Goal: Information Seeking & Learning: Check status

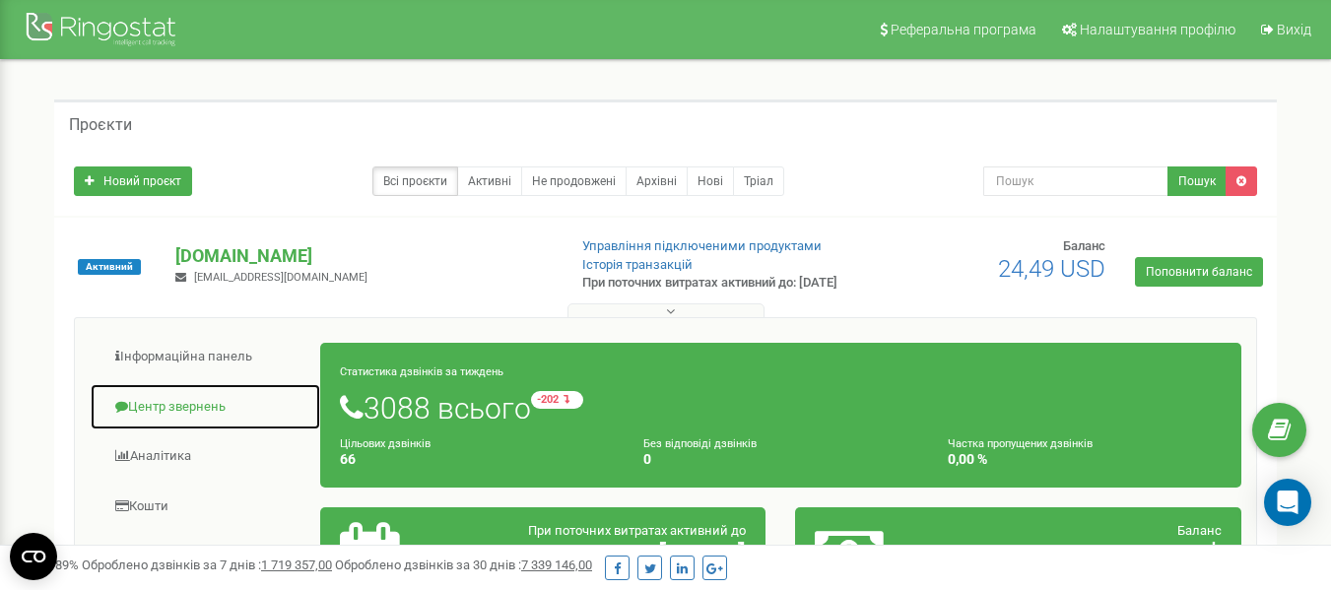
click at [205, 416] on link "Центр звернень" at bounding box center [206, 407] width 232 height 48
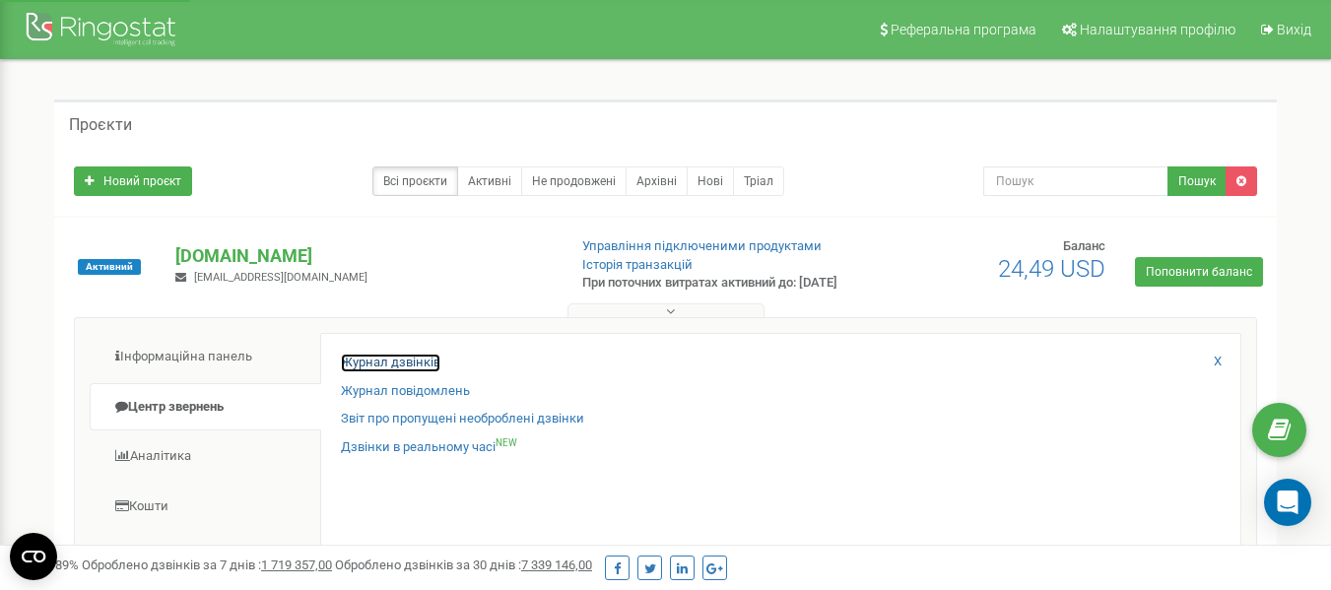
click at [365, 372] on link "Журнал дзвінків" at bounding box center [391, 363] width 100 height 19
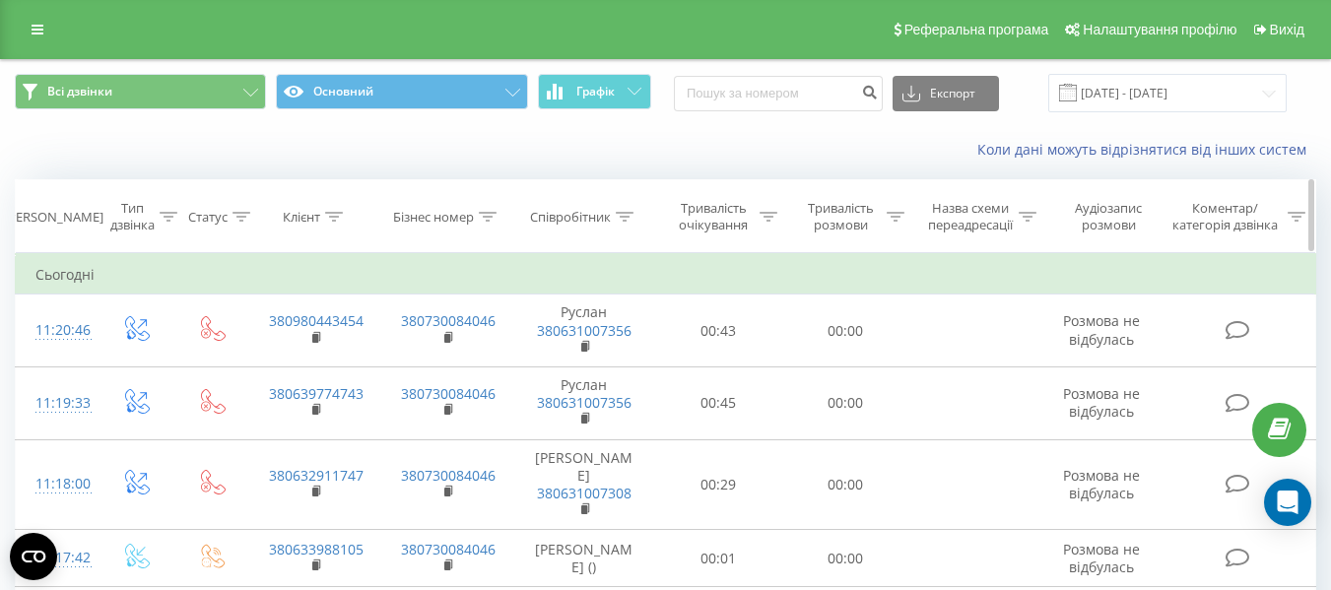
click at [334, 215] on icon at bounding box center [334, 217] width 18 height 10
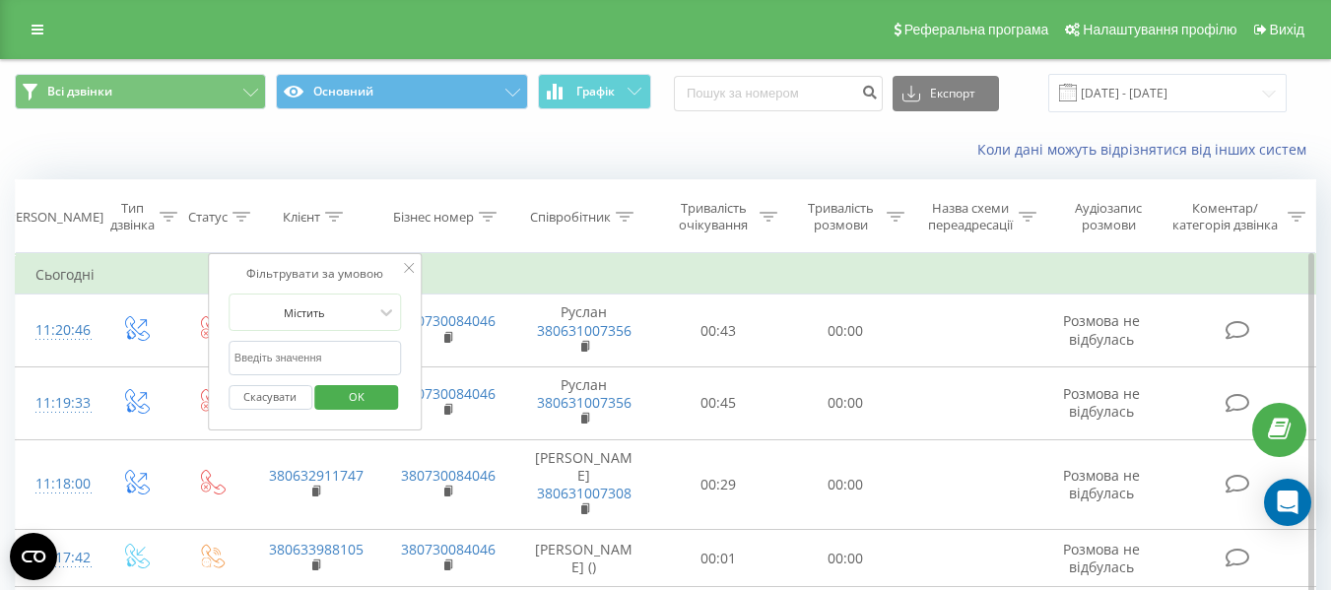
click at [332, 360] on input "text" at bounding box center [315, 358] width 173 height 34
paste input "970498239"
click at [347, 392] on span "OK" at bounding box center [356, 396] width 55 height 31
click at [0, 0] on div at bounding box center [0, 0] width 0 height 0
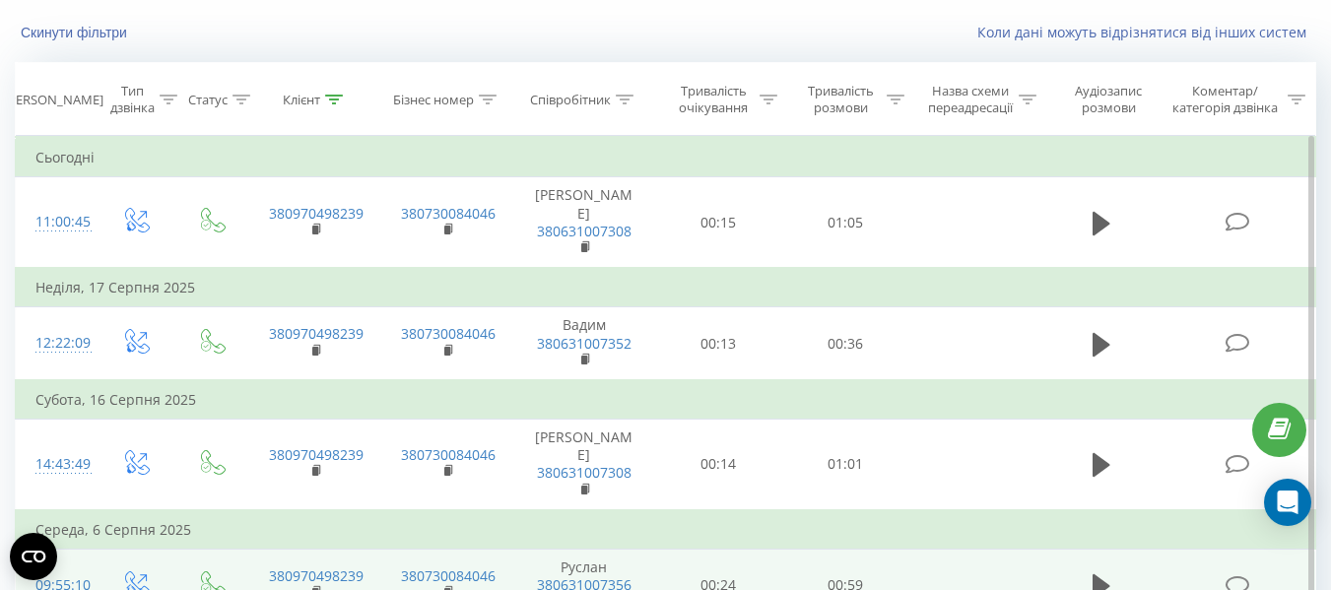
scroll to position [99, 0]
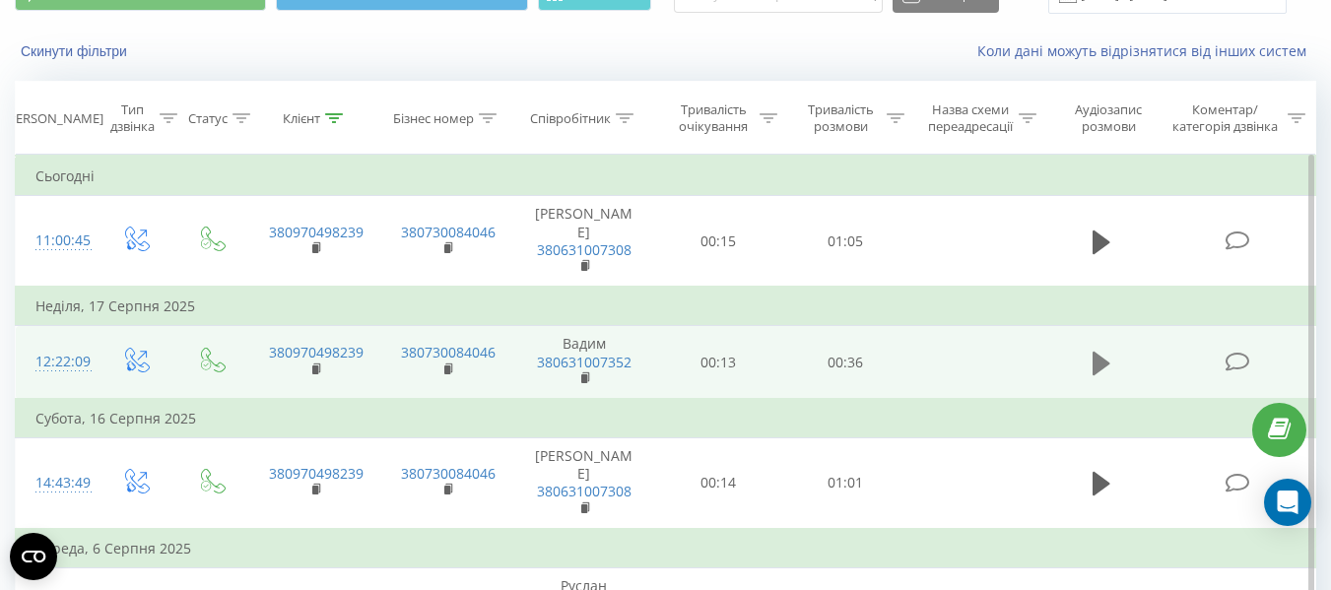
click at [1097, 351] on icon at bounding box center [1102, 363] width 18 height 24
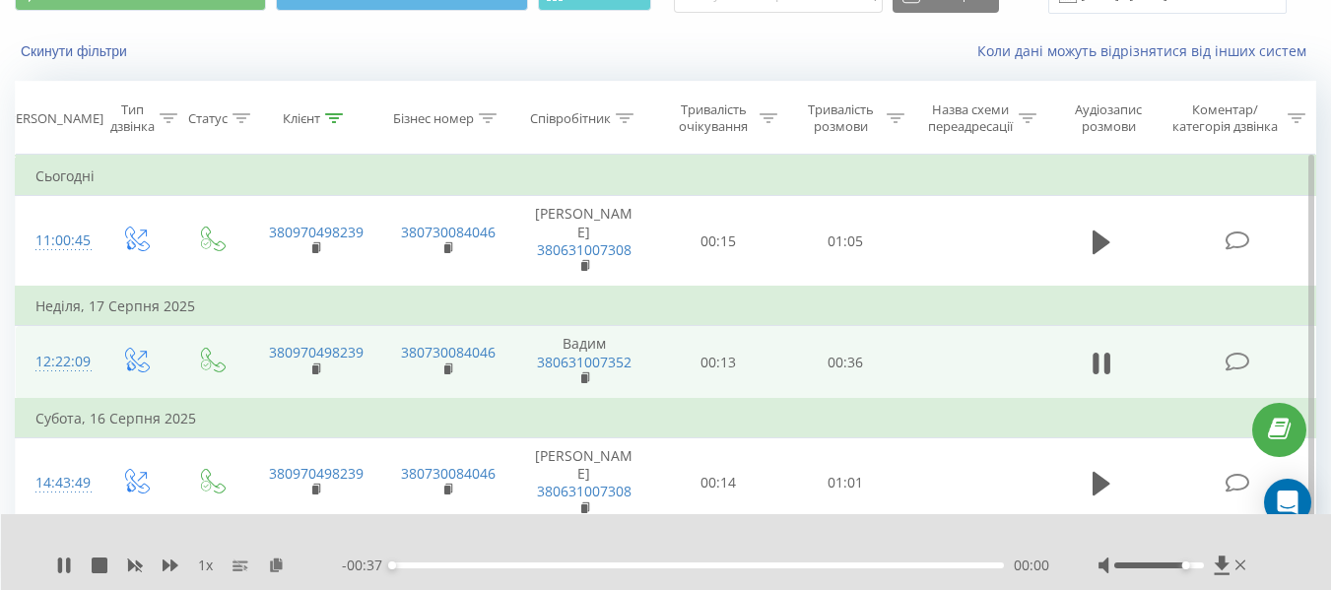
click at [1184, 566] on div at bounding box center [1160, 566] width 90 height 6
drag, startPoint x: 1187, startPoint y: 566, endPoint x: 1209, endPoint y: 570, distance: 22.0
click at [1209, 570] on div at bounding box center [1175, 566] width 152 height 20
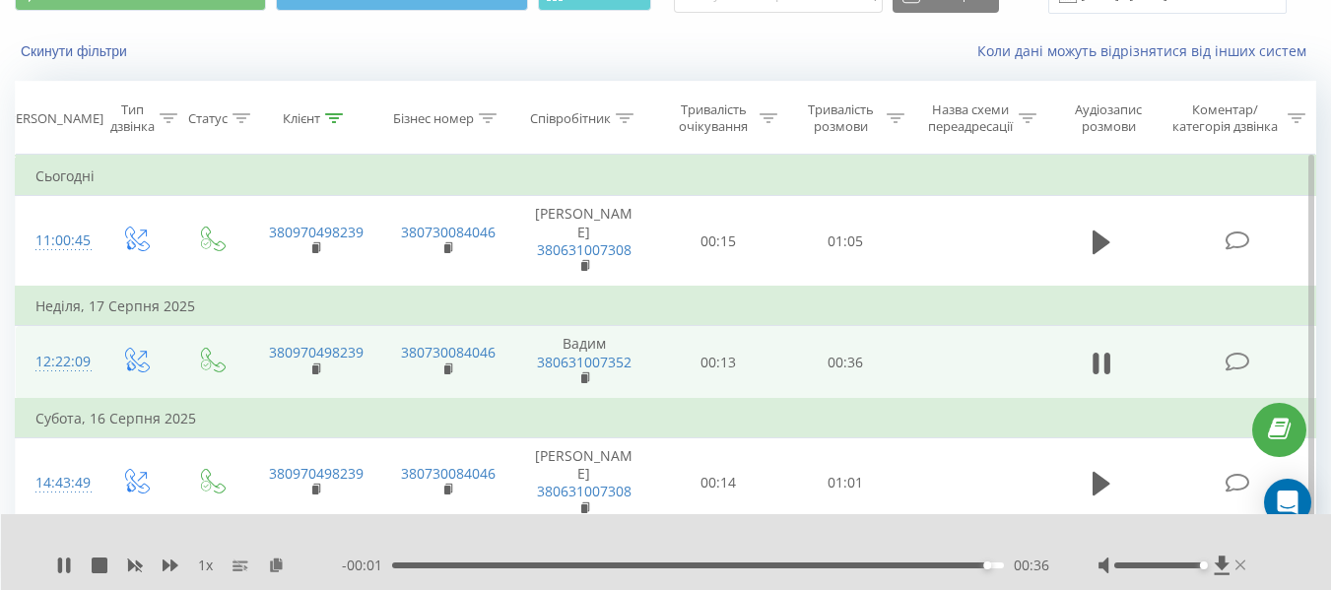
click at [1242, 563] on icon at bounding box center [1241, 566] width 11 height 16
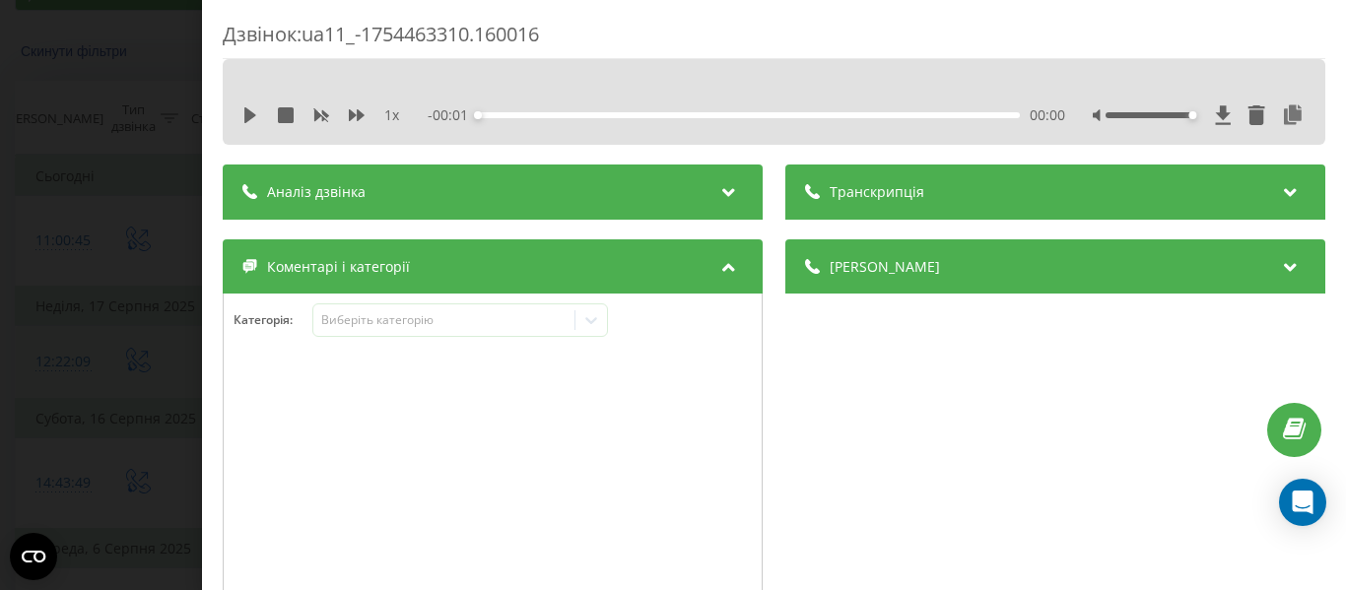
click at [43, 237] on div "Дзвінок : ua11_-1754463310.160016 1 x - 00:01 00:00 00:00 Транскрипція Для AI-а…" at bounding box center [673, 295] width 1346 height 590
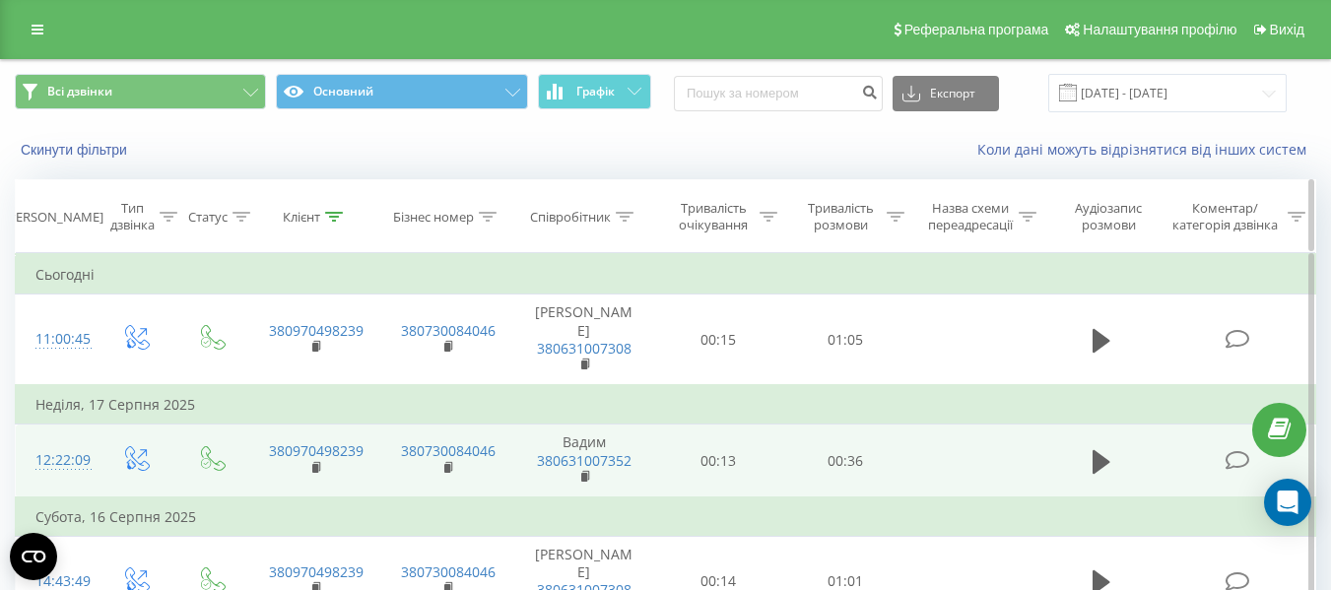
click at [330, 221] on icon at bounding box center [334, 217] width 18 height 10
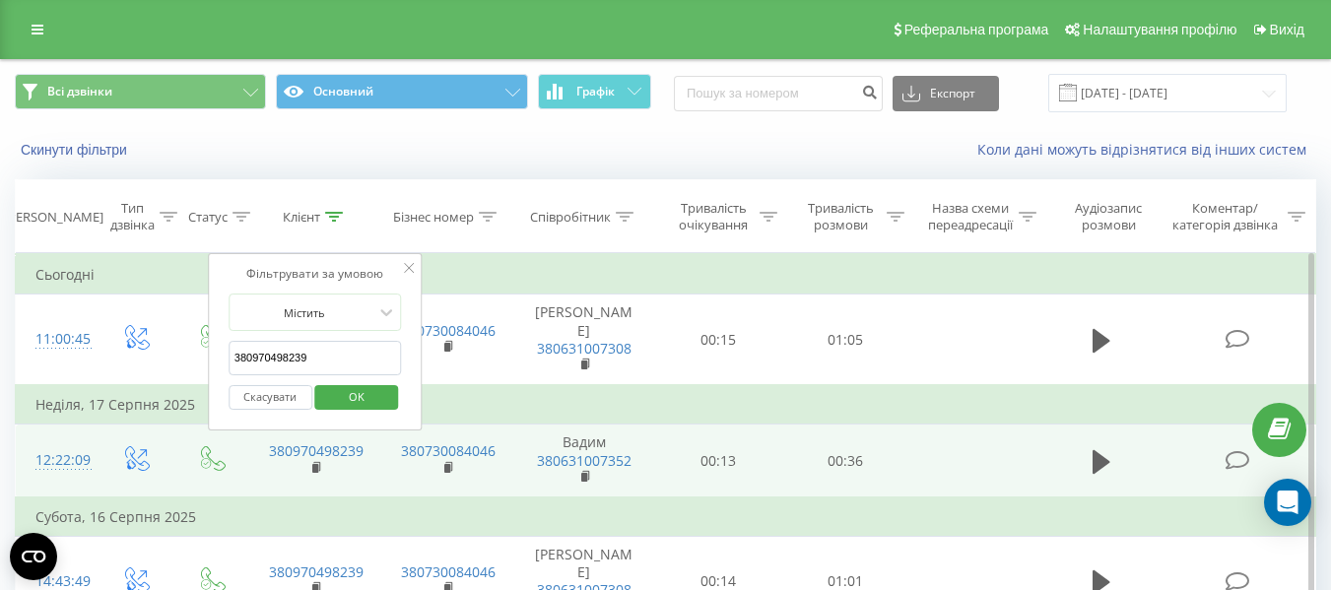
click at [332, 354] on input "380970498239" at bounding box center [315, 358] width 173 height 34
click at [359, 358] on input "380970498239" at bounding box center [315, 358] width 173 height 34
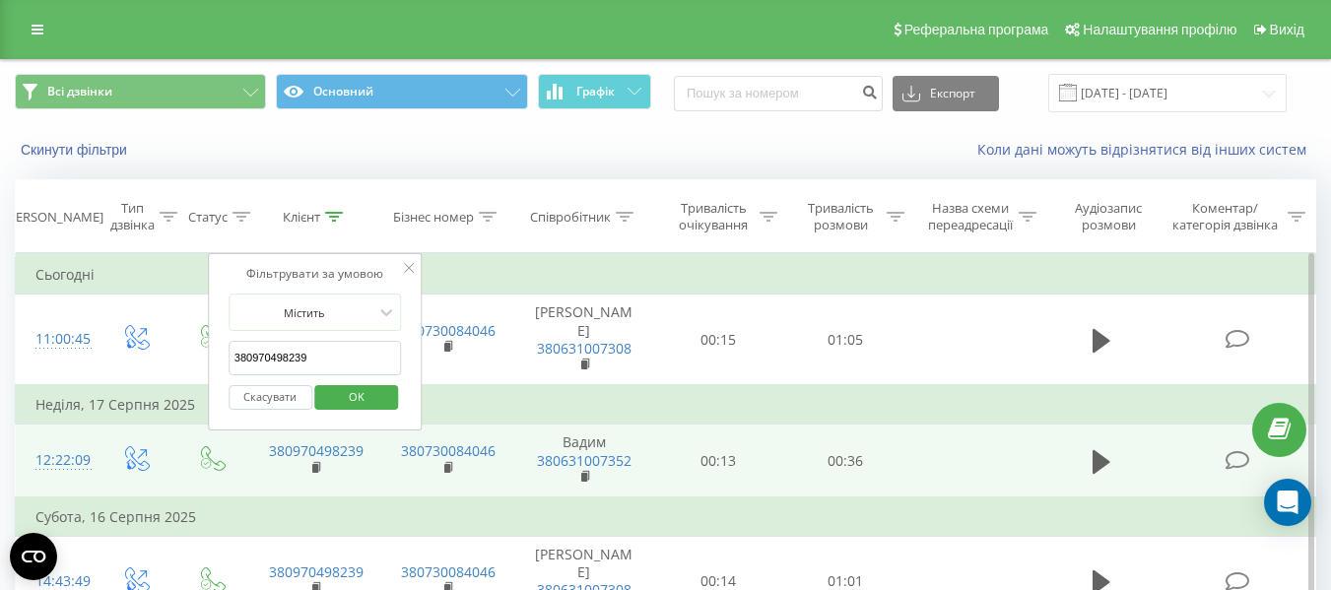
click at [359, 358] on input "380970498239" at bounding box center [315, 358] width 173 height 34
drag, startPoint x: 365, startPoint y: 349, endPoint x: 362, endPoint y: 368, distance: 19.0
click at [365, 350] on input "380970498239" at bounding box center [315, 358] width 173 height 34
click at [365, 362] on input "380970498239" at bounding box center [315, 358] width 173 height 34
click at [408, 265] on icon at bounding box center [409, 268] width 10 height 10
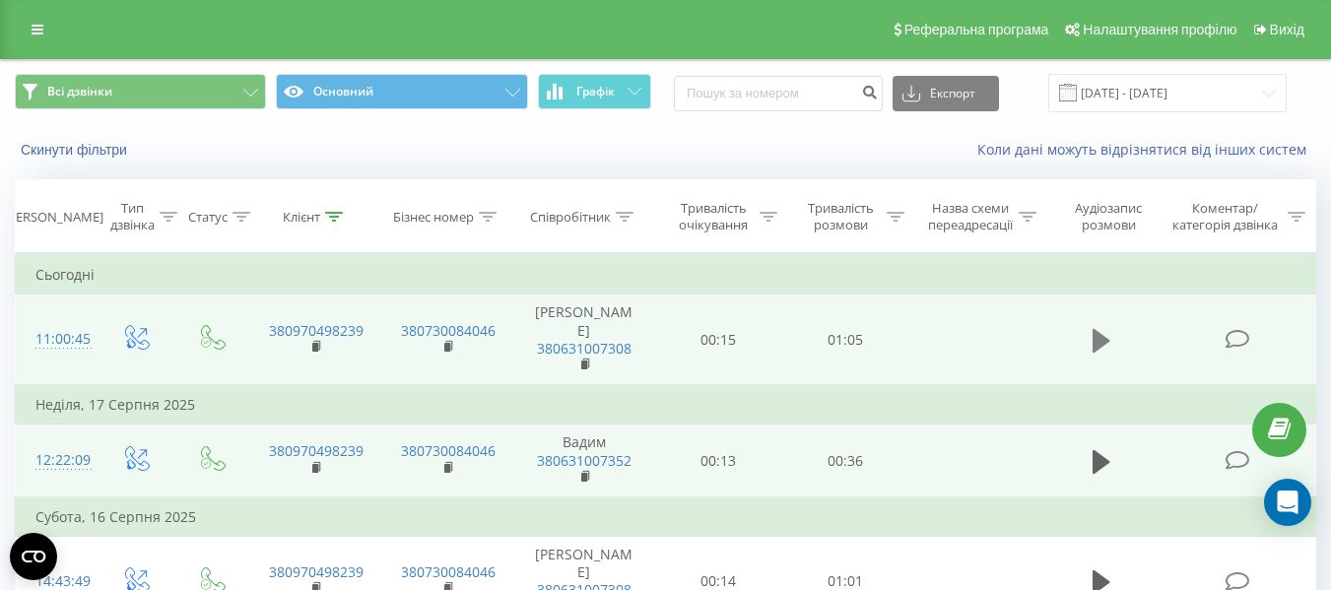
click at [1103, 330] on icon at bounding box center [1102, 341] width 18 height 24
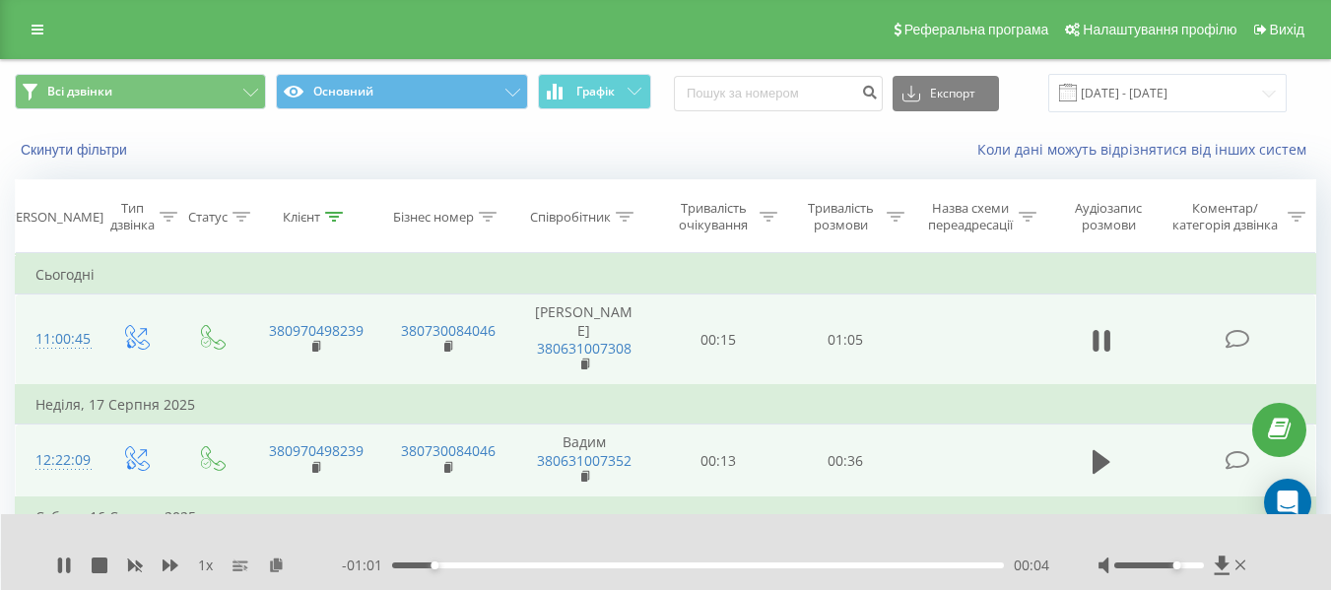
click at [1179, 565] on div at bounding box center [1160, 566] width 90 height 6
drag, startPoint x: 1179, startPoint y: 565, endPoint x: 1193, endPoint y: 563, distance: 14.9
click at [1193, 563] on div "Accessibility label" at bounding box center [1194, 566] width 8 height 8
drag, startPoint x: 1194, startPoint y: 563, endPoint x: 1222, endPoint y: 564, distance: 27.6
click at [1222, 564] on div at bounding box center [1175, 566] width 152 height 20
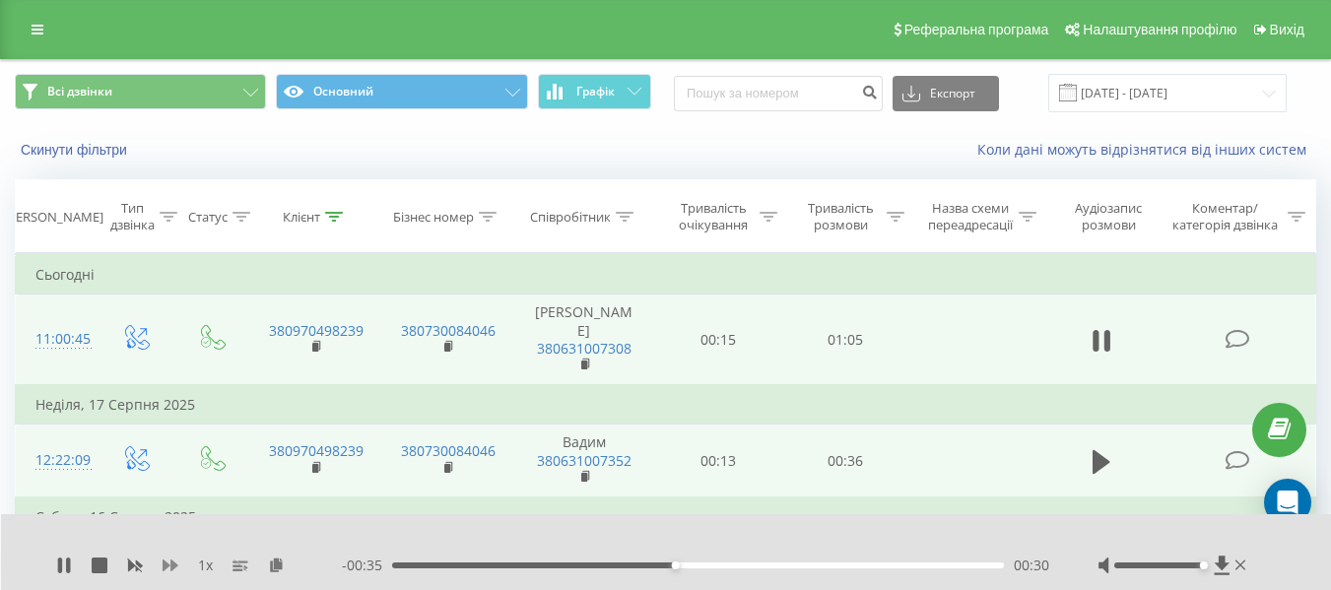
click at [170, 571] on icon at bounding box center [171, 566] width 16 height 16
click at [1245, 564] on icon at bounding box center [1241, 566] width 11 height 16
click at [1245, 572] on icon at bounding box center [1237, 582] width 25 height 21
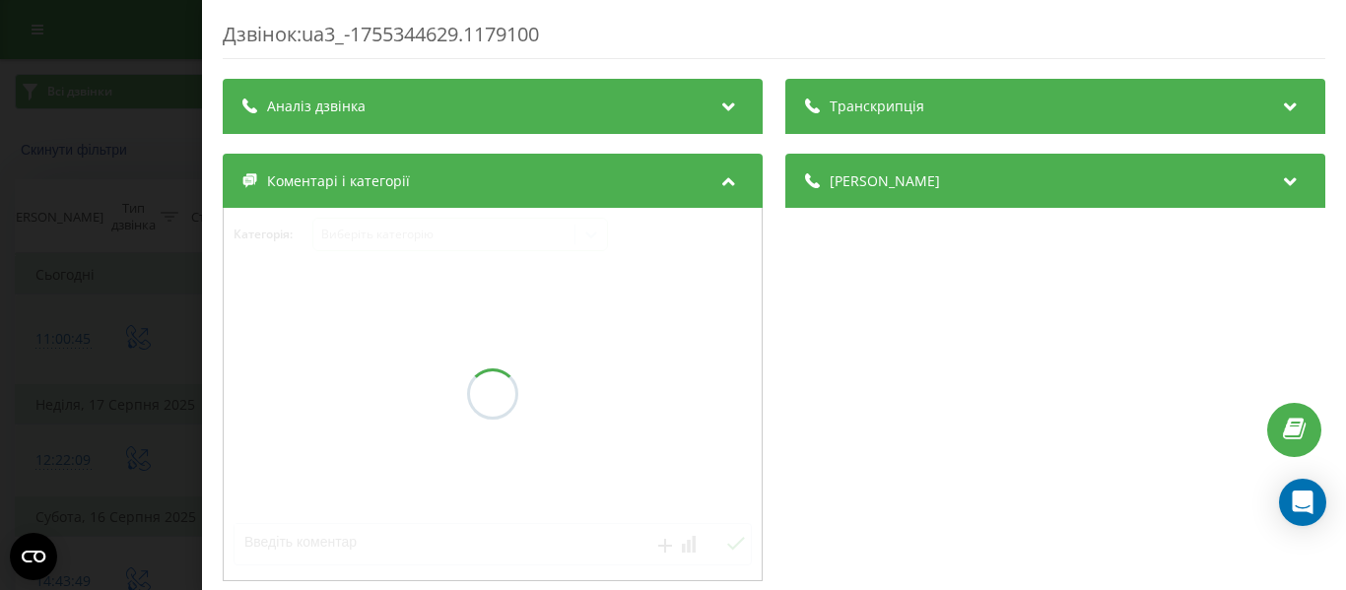
click at [47, 111] on div "Дзвінок : ua3_-1755344629.1179100 Транскрипція Аналіз дзвінка Деталі дзвінка Ко…" at bounding box center [673, 295] width 1346 height 590
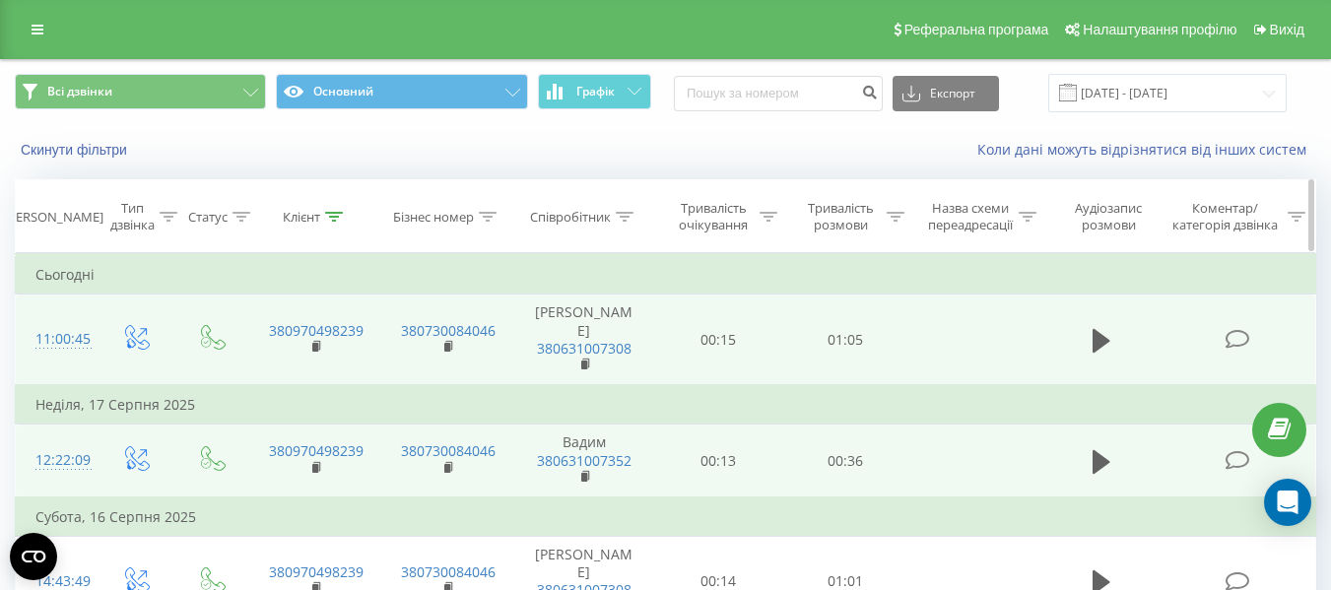
click at [332, 216] on icon at bounding box center [334, 217] width 18 height 10
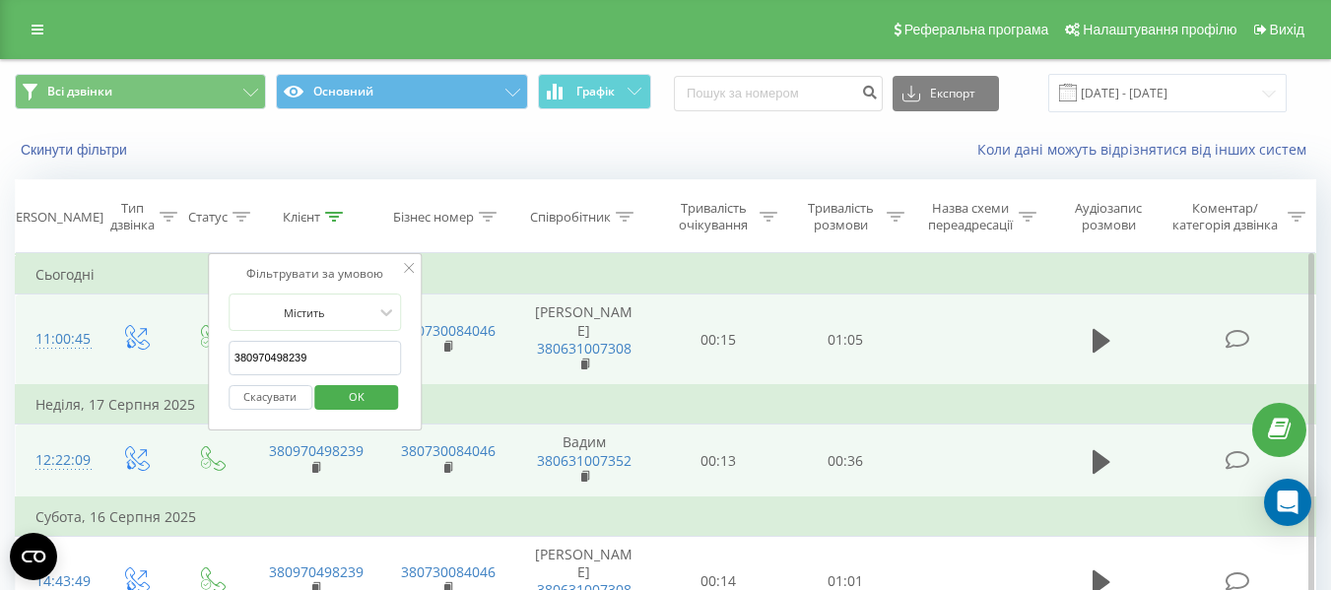
click at [365, 353] on input "380970498239" at bounding box center [315, 358] width 173 height 34
paste input "957553089"
click at [358, 399] on span "OK" at bounding box center [356, 396] width 55 height 31
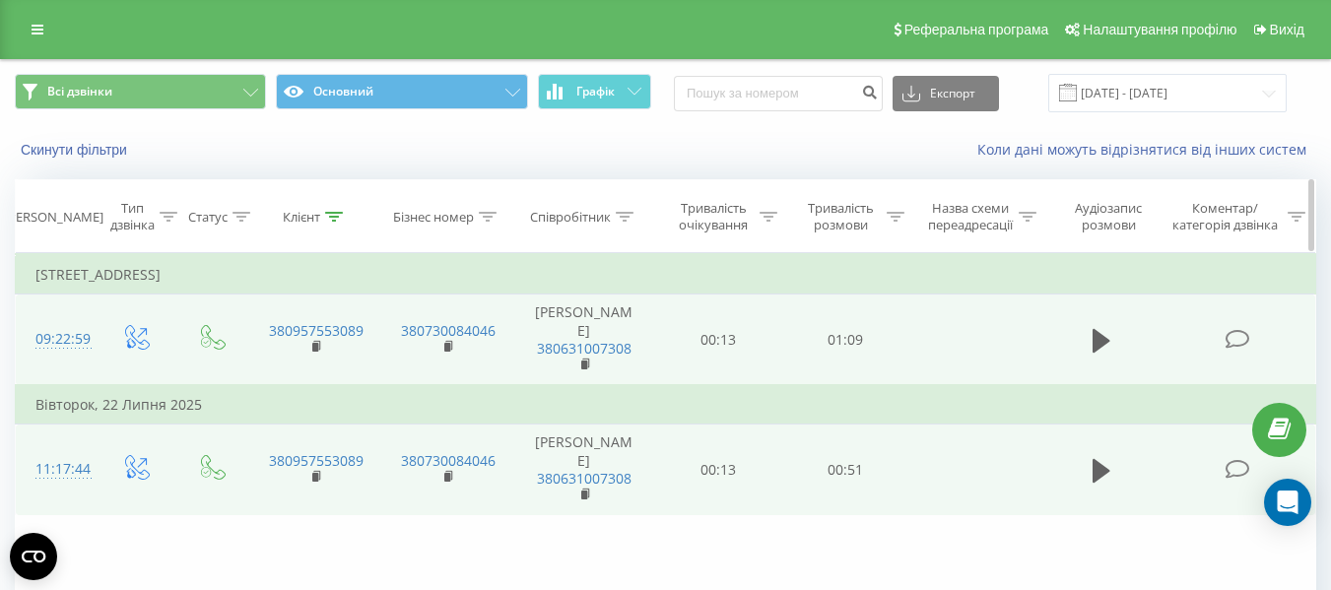
click at [317, 218] on div "Клієнт" at bounding box center [301, 217] width 37 height 17
click at [337, 219] on icon at bounding box center [334, 217] width 18 height 10
click at [325, 221] on icon at bounding box center [334, 217] width 18 height 10
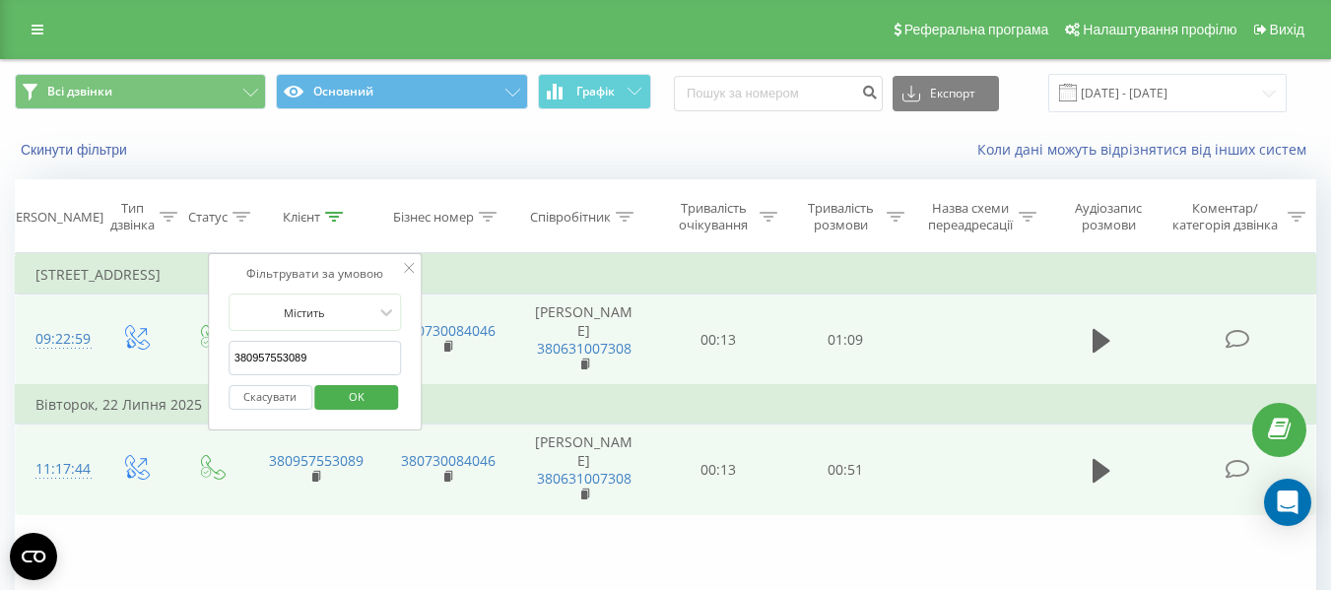
click at [336, 358] on input "380957553089" at bounding box center [315, 358] width 173 height 34
paste input "638298241"
type input "380638298241"
click at [353, 402] on span "OK" at bounding box center [356, 396] width 55 height 31
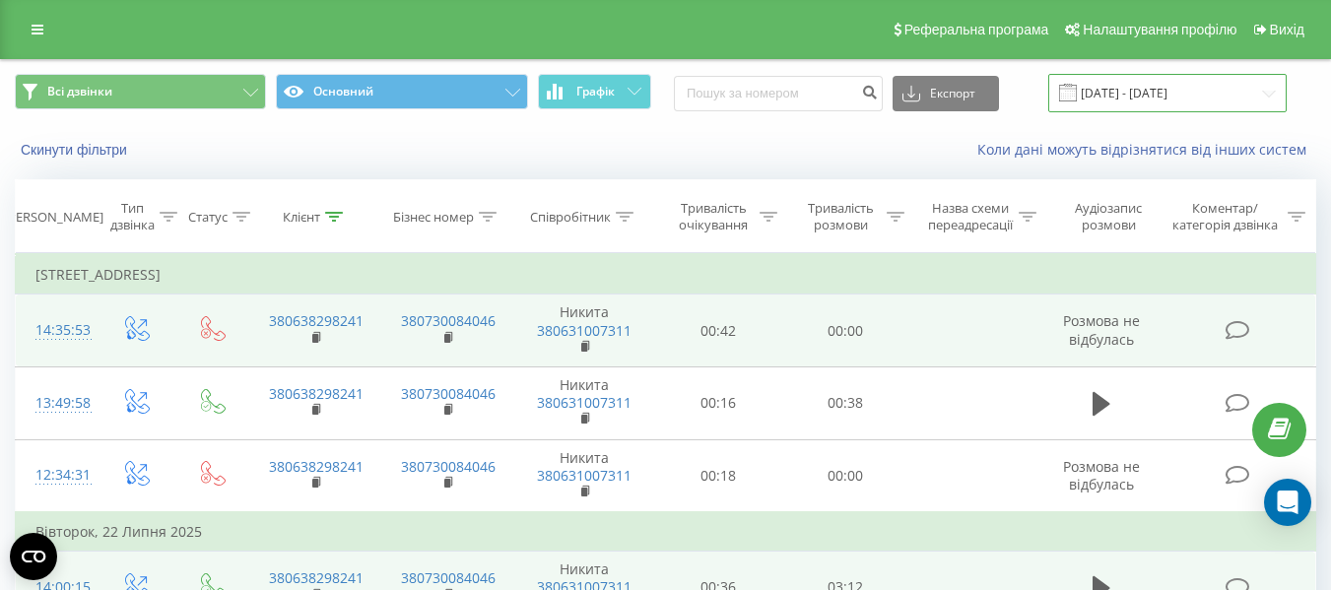
click at [1276, 93] on input "[DATE] - [DATE]" at bounding box center [1168, 93] width 238 height 38
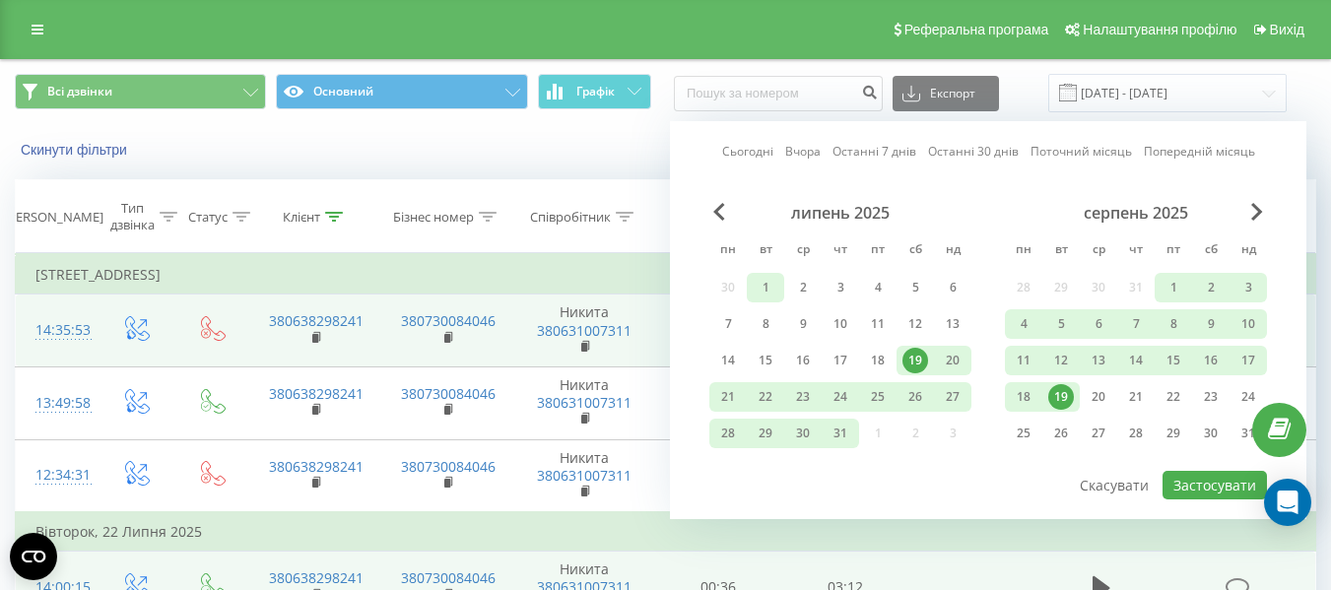
click at [754, 284] on div "1" at bounding box center [766, 288] width 26 height 26
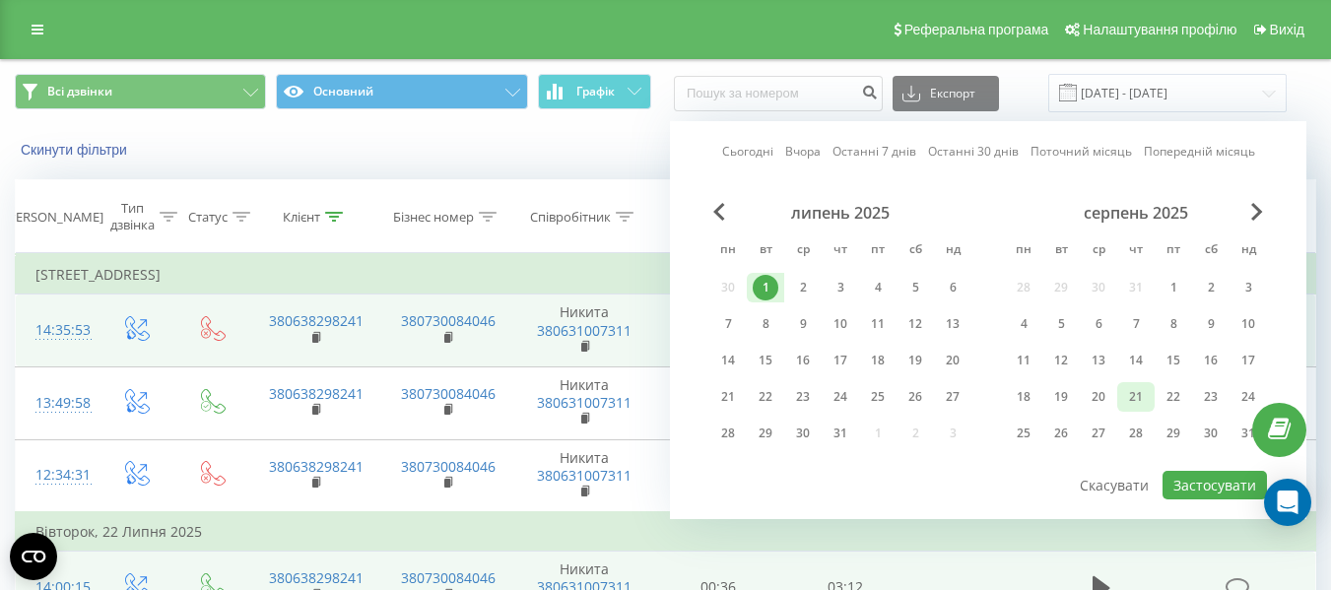
click at [1065, 394] on div "19" at bounding box center [1062, 397] width 26 height 26
click at [774, 284] on div "1" at bounding box center [766, 288] width 26 height 26
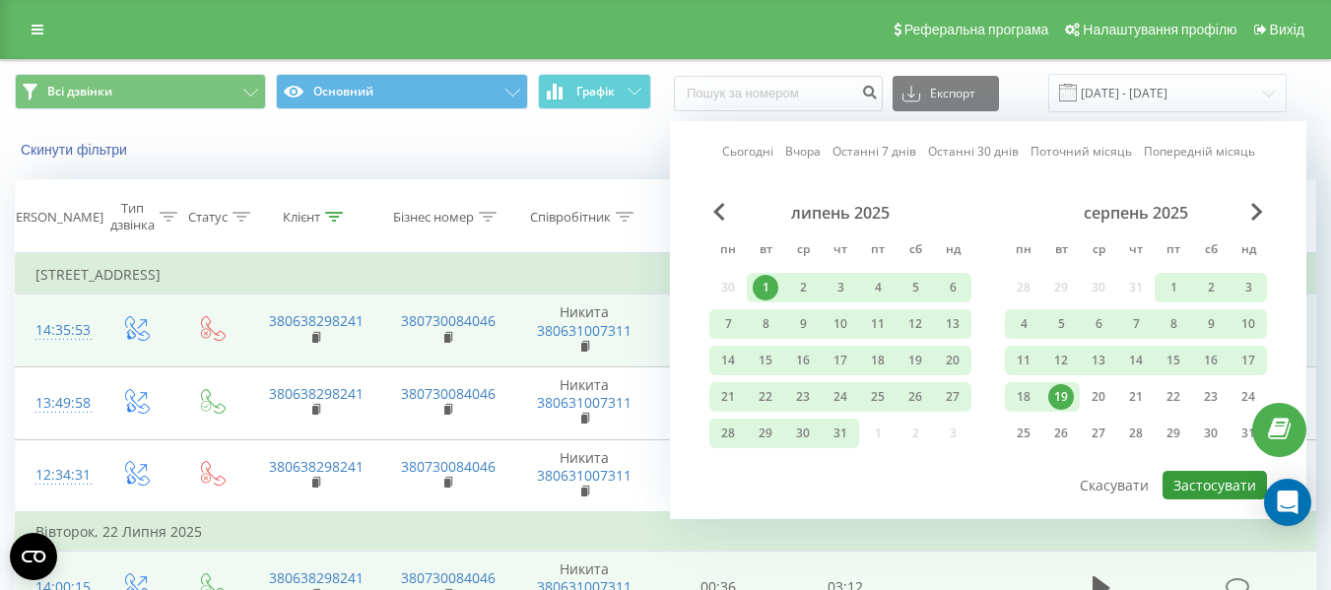
click at [1204, 481] on button "Застосувати" at bounding box center [1215, 485] width 104 height 29
type input "[DATE] - [DATE]"
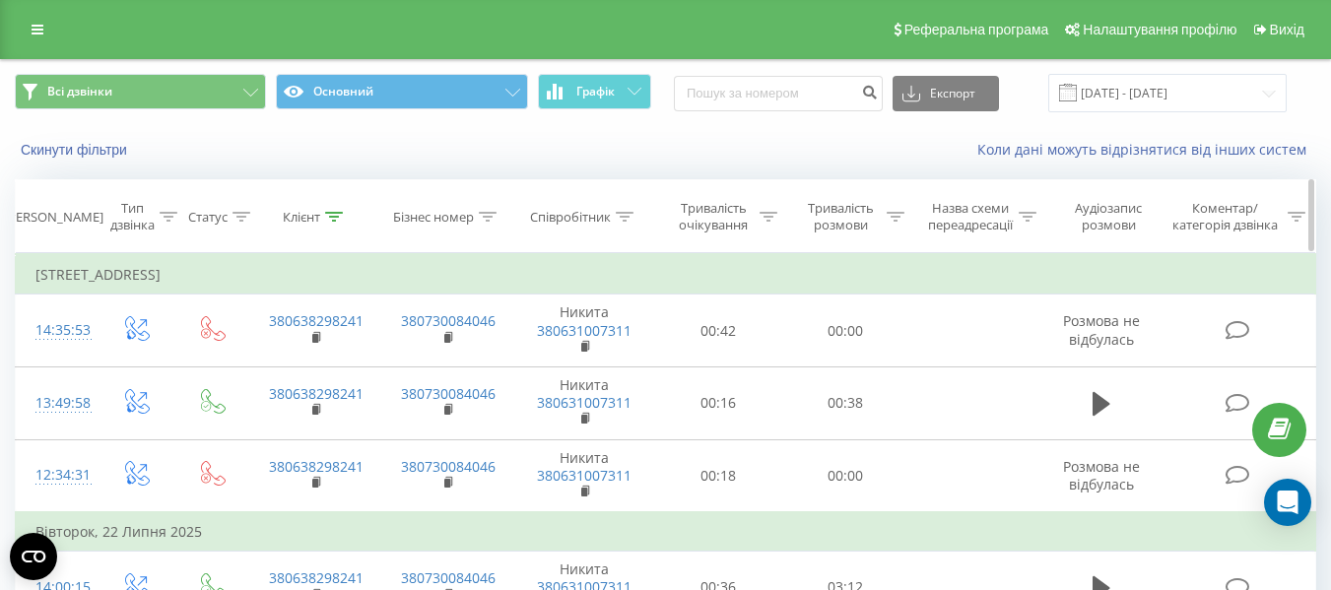
click at [333, 229] on th "Клієнт" at bounding box center [315, 216] width 132 height 73
click at [333, 215] on icon at bounding box center [334, 217] width 18 height 10
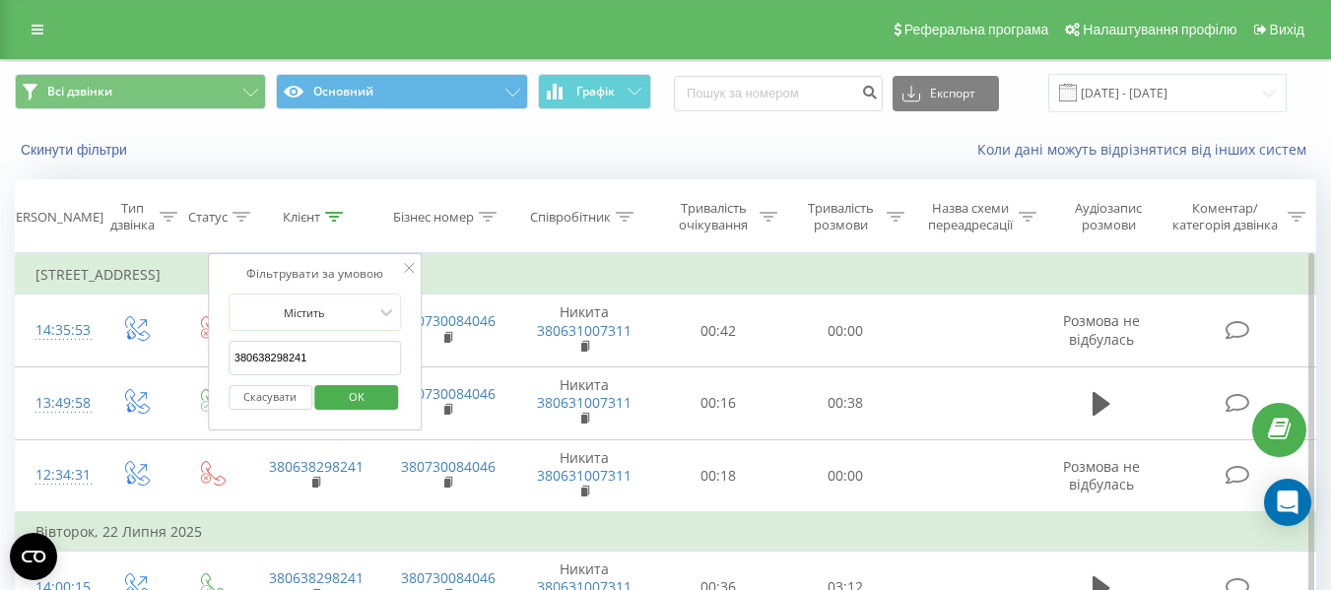
click at [332, 348] on input "380638298241" at bounding box center [315, 358] width 173 height 34
paste input "993328584"
click at [343, 399] on span "OK" at bounding box center [356, 396] width 55 height 31
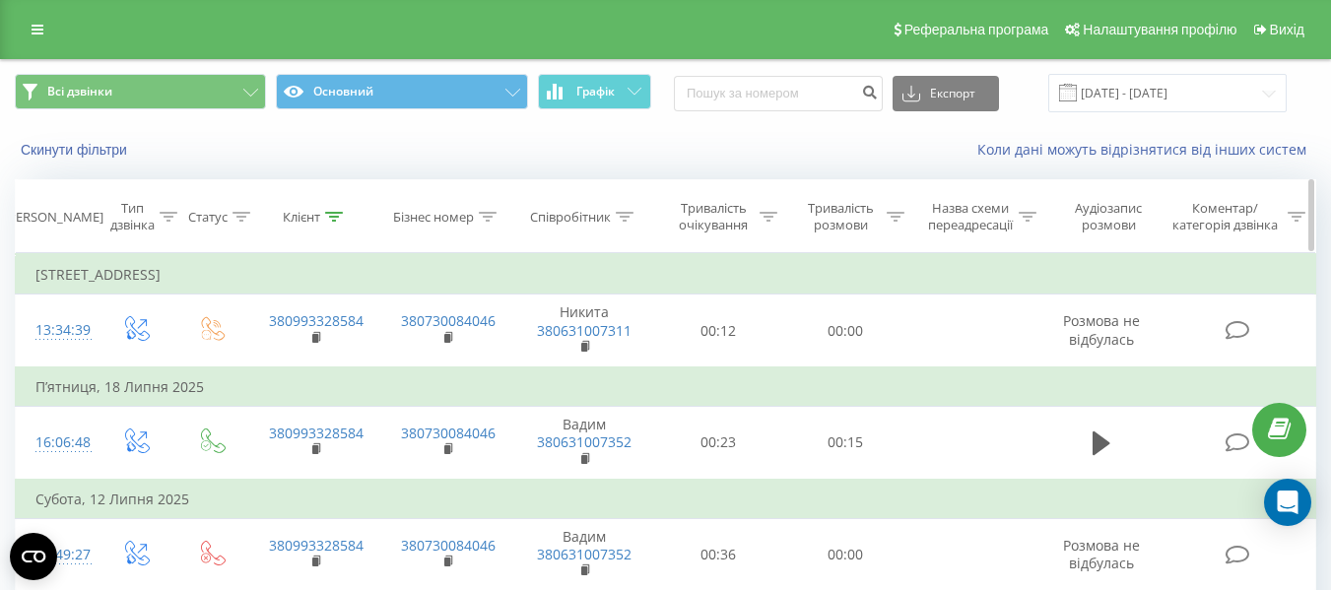
click at [331, 222] on div at bounding box center [334, 217] width 18 height 17
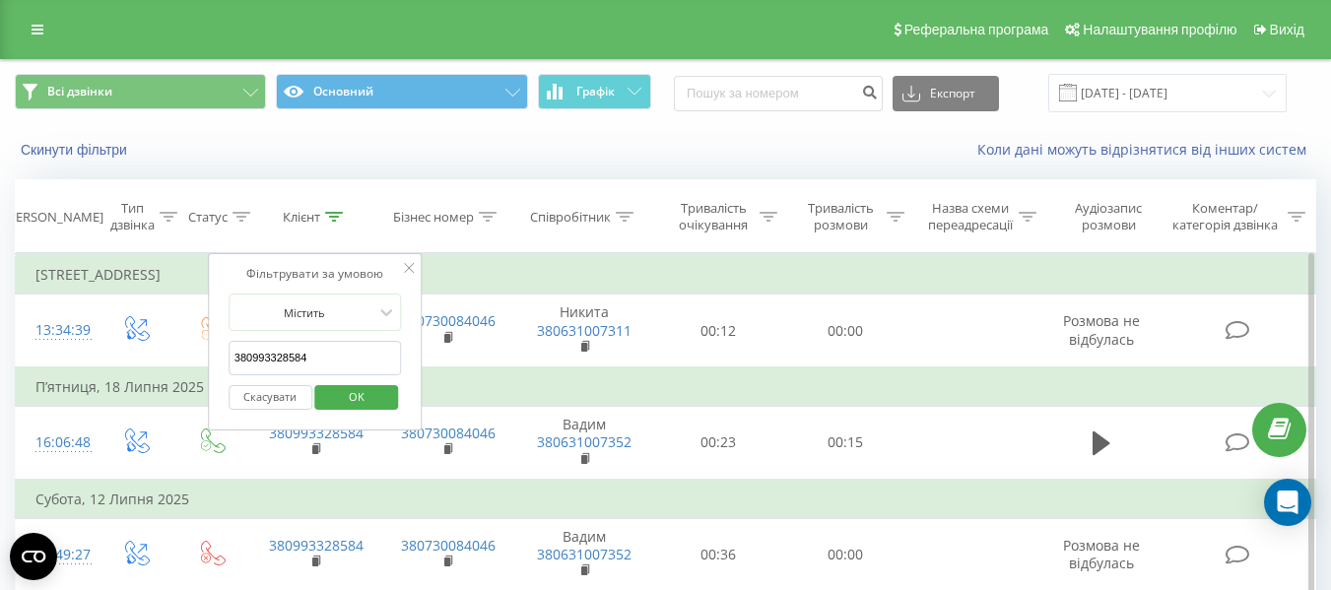
click at [326, 359] on input "380993328584" at bounding box center [315, 358] width 173 height 34
paste input "978328576"
click at [338, 393] on span "OK" at bounding box center [356, 396] width 55 height 31
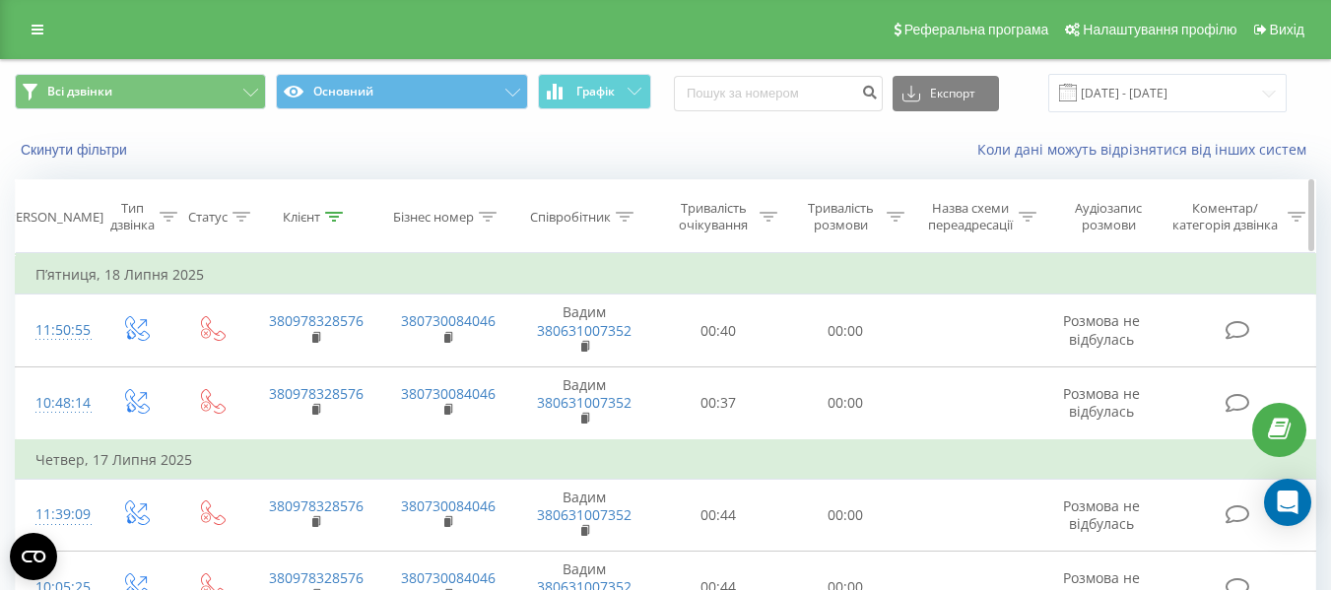
click at [333, 217] on icon at bounding box center [334, 217] width 18 height 10
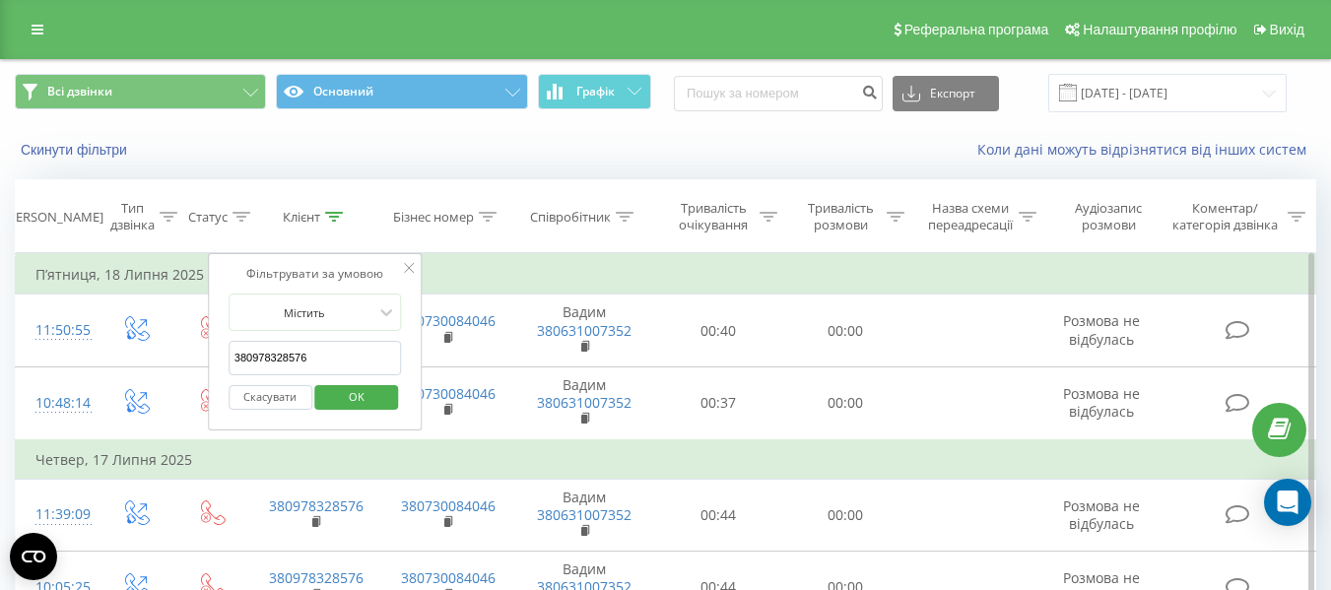
click at [342, 367] on input "380978328576" at bounding box center [315, 358] width 173 height 34
paste input "973247854"
click at [335, 401] on span "OK" at bounding box center [356, 396] width 55 height 31
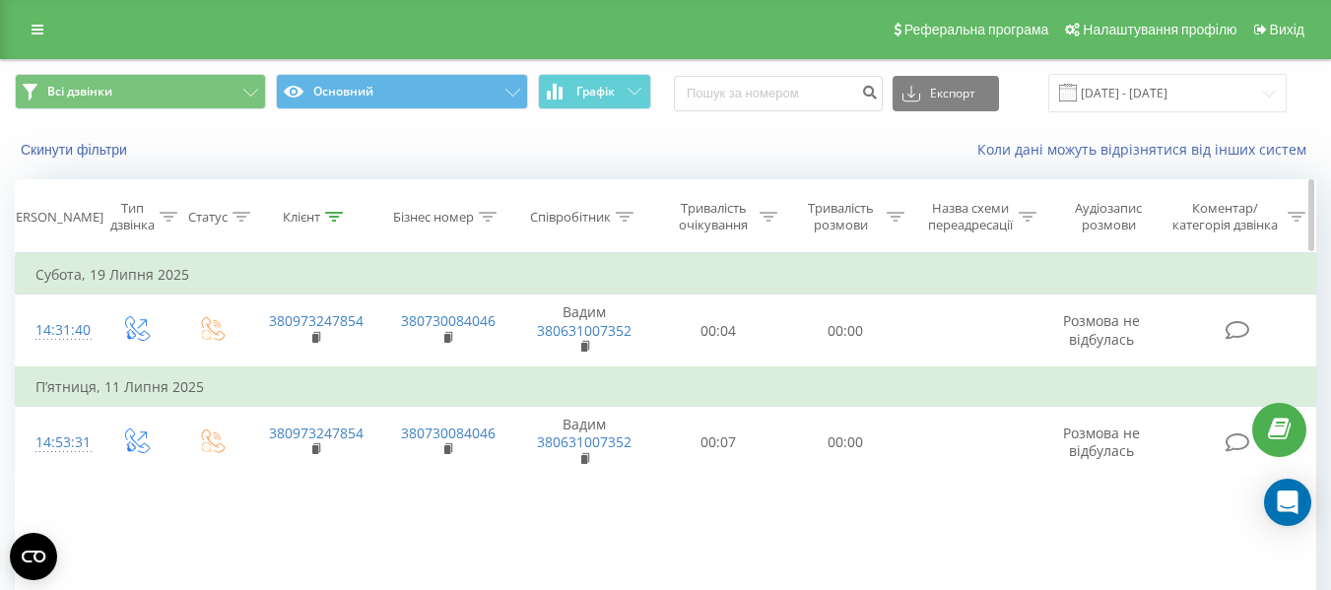
click at [338, 207] on th "Клієнт" at bounding box center [315, 216] width 132 height 73
click at [328, 226] on th "Клієнт" at bounding box center [315, 216] width 132 height 73
click at [334, 216] on icon at bounding box center [334, 217] width 18 height 10
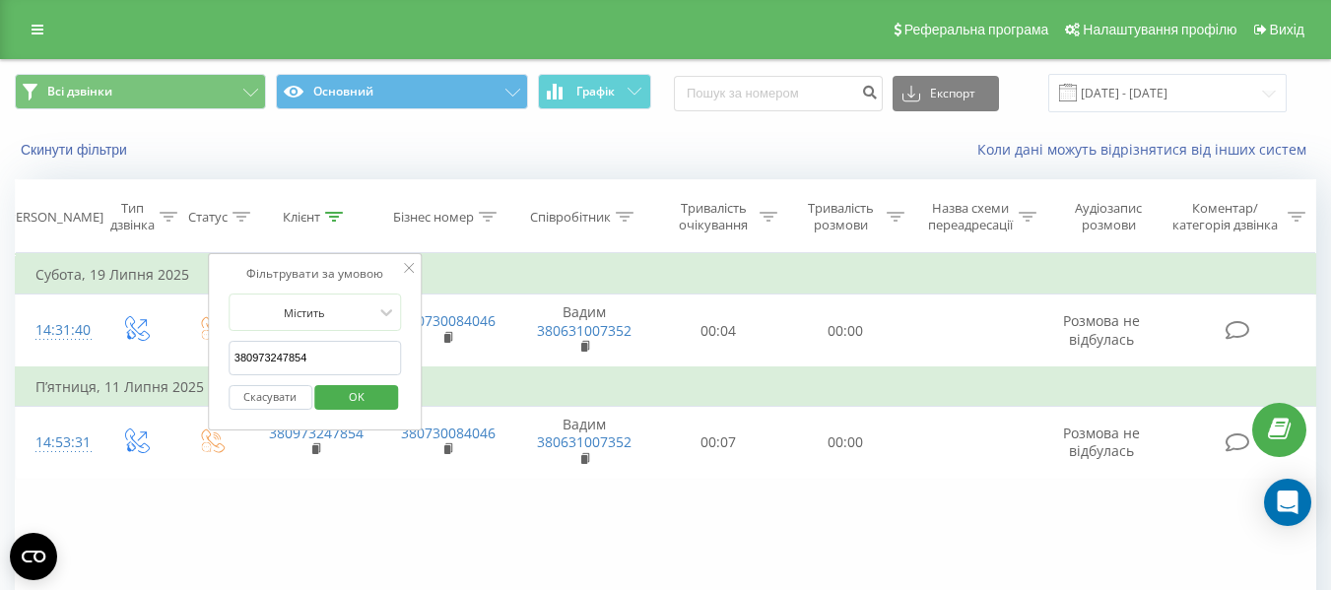
click at [326, 353] on input "380973247854" at bounding box center [315, 358] width 173 height 34
paste input "502493005"
click at [350, 391] on span "OK" at bounding box center [356, 396] width 55 height 31
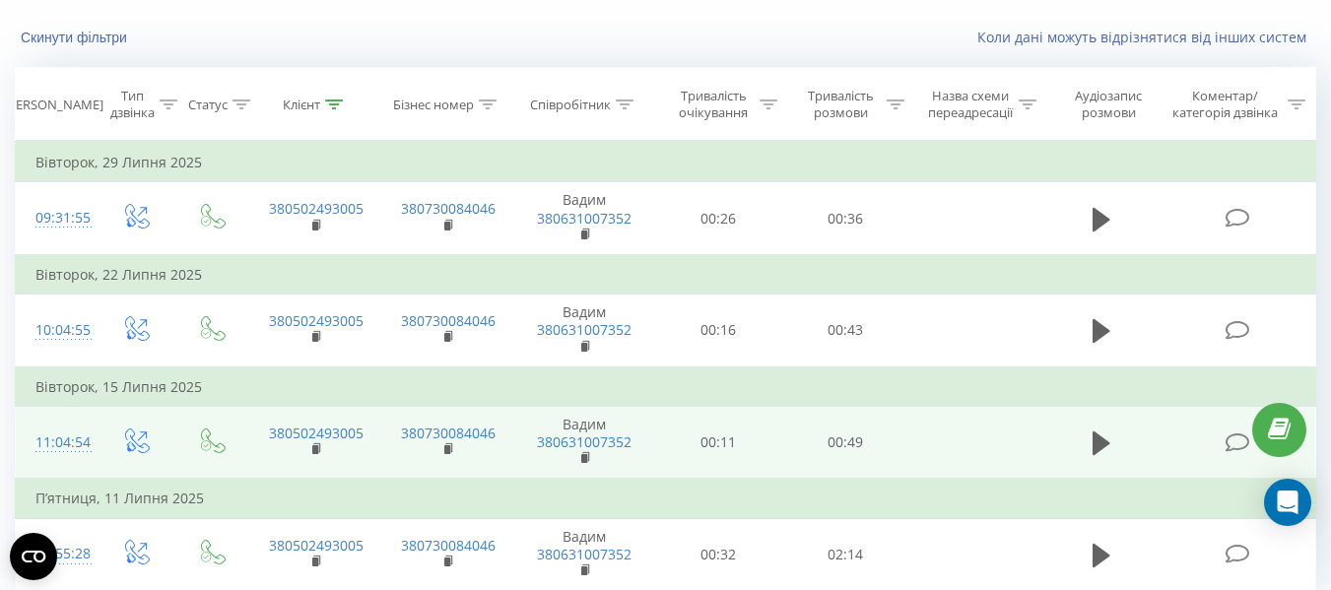
scroll to position [89, 0]
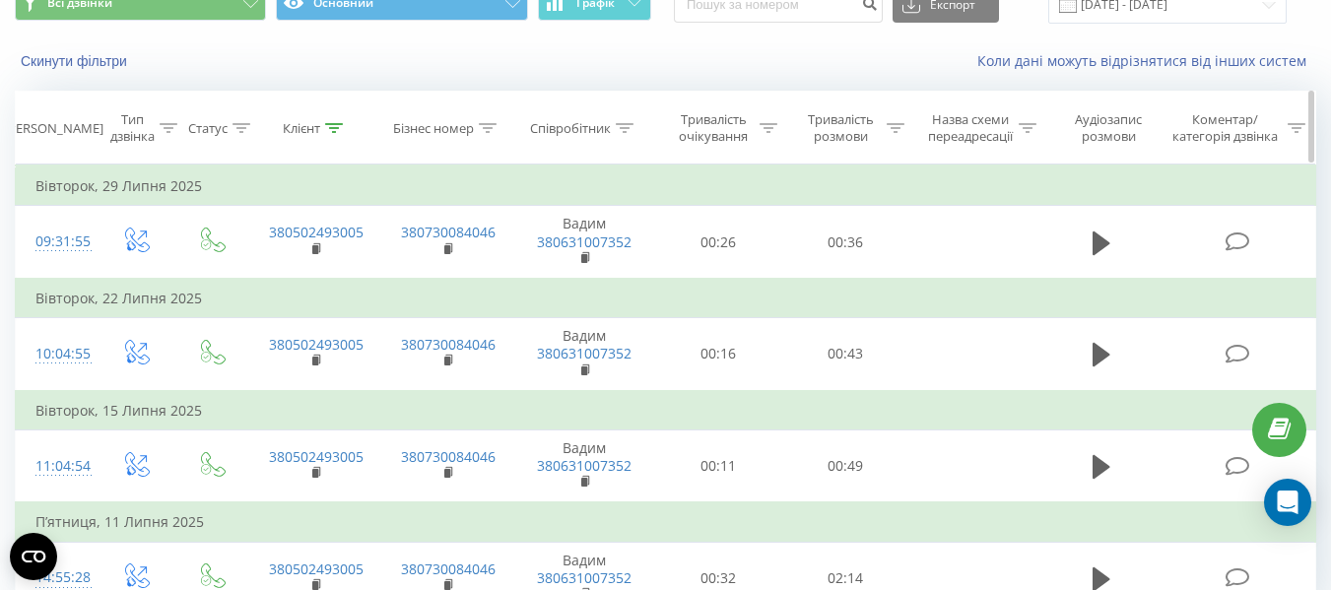
click at [330, 129] on icon at bounding box center [334, 128] width 18 height 10
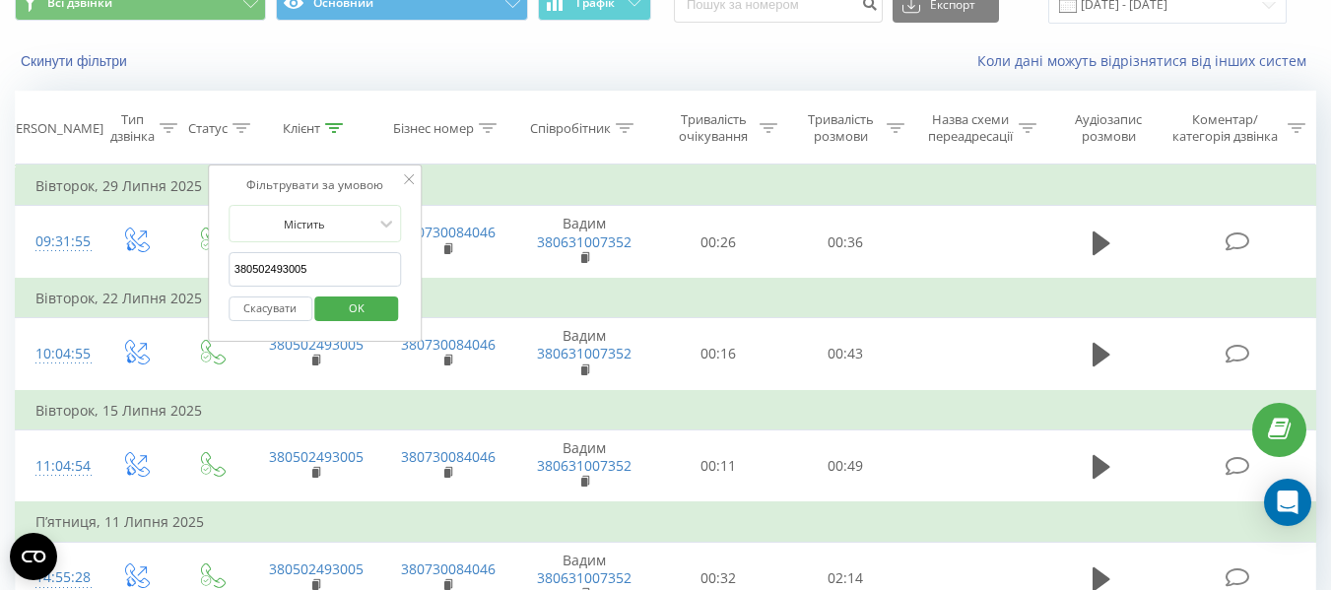
click at [330, 265] on input "380502493005" at bounding box center [315, 269] width 173 height 34
paste input "632892980"
click at [377, 308] on span "OK" at bounding box center [356, 308] width 55 height 31
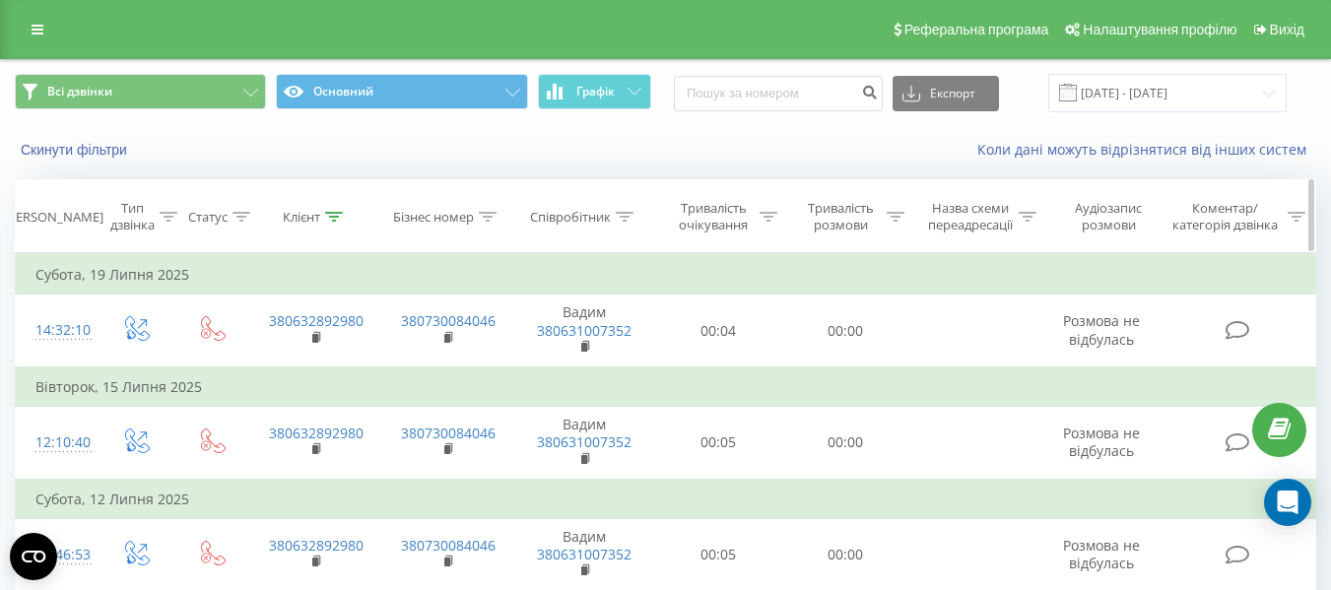
click at [327, 215] on icon at bounding box center [334, 217] width 18 height 10
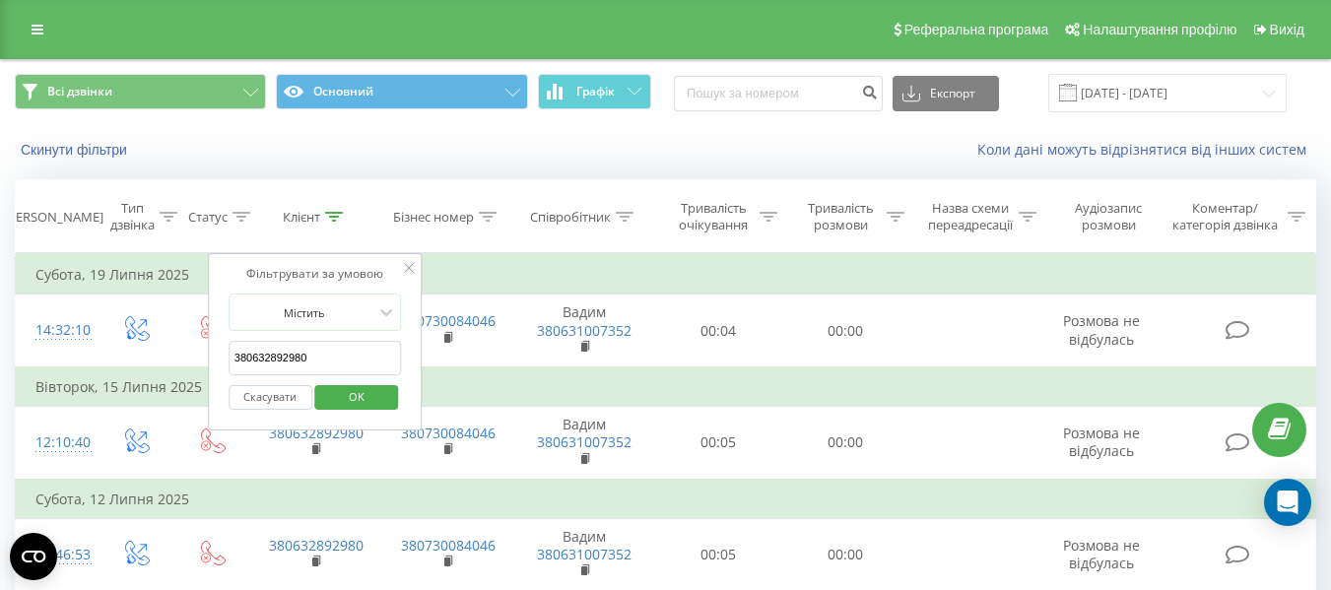
click at [329, 346] on input "380632892980" at bounding box center [315, 358] width 173 height 34
paste input "983371598"
click at [355, 393] on span "OK" at bounding box center [356, 396] width 55 height 31
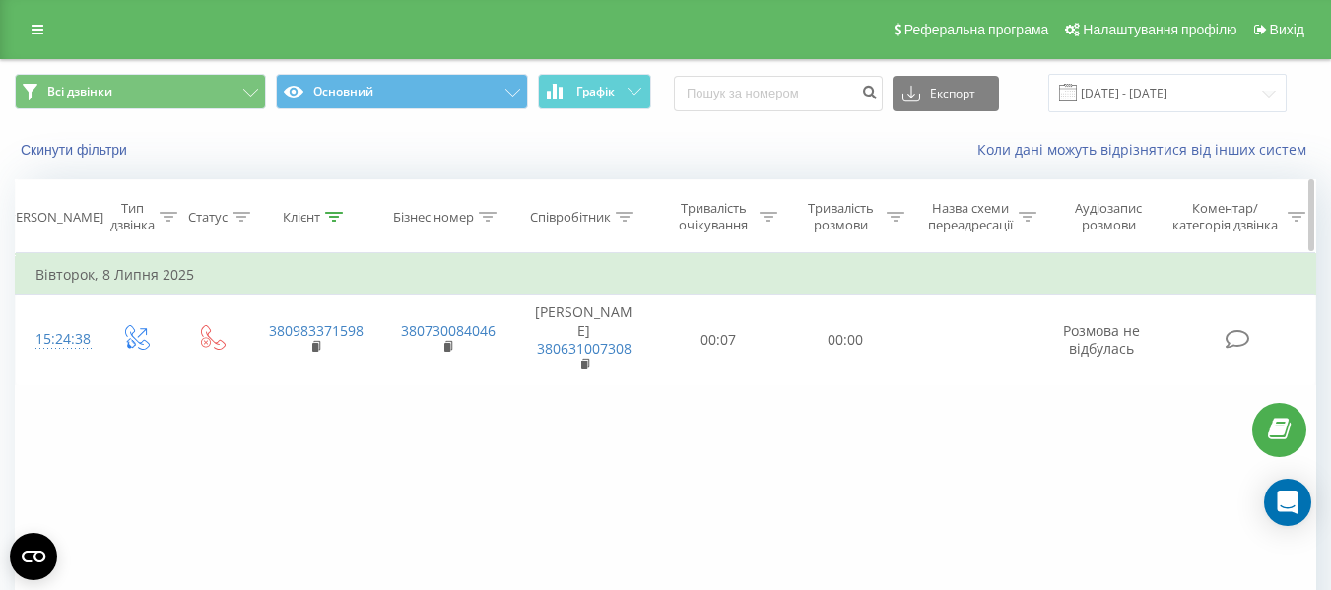
click at [330, 222] on div at bounding box center [334, 217] width 18 height 17
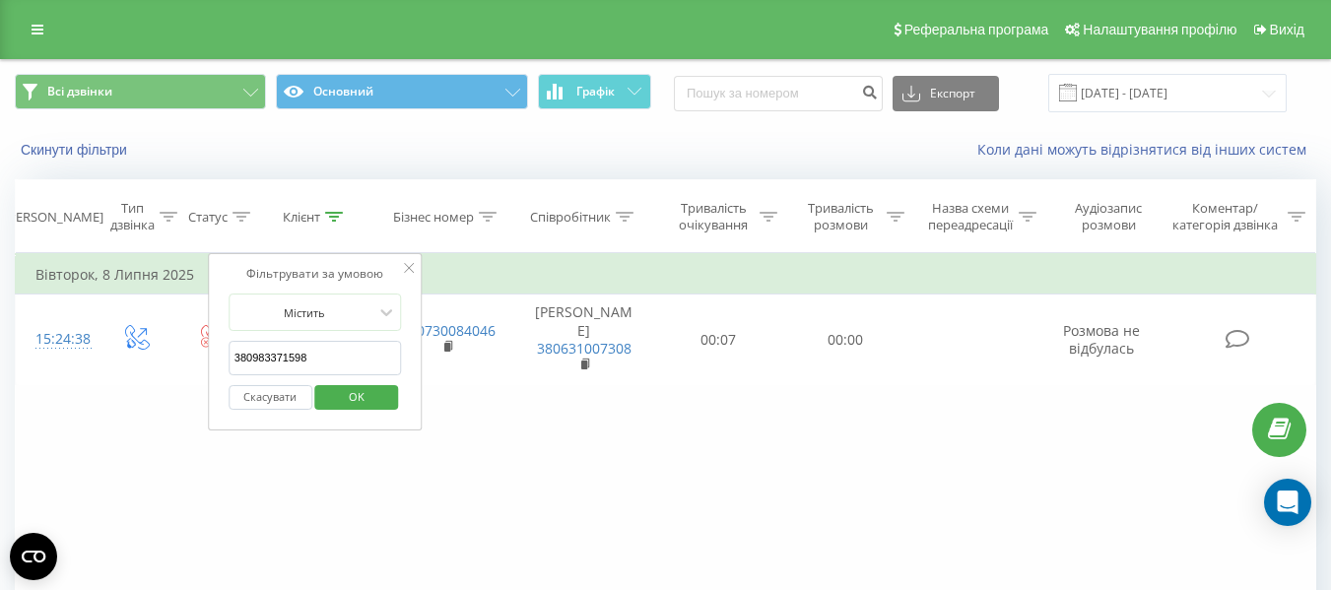
click at [343, 356] on input "380983371598" at bounding box center [315, 358] width 173 height 34
paste input "682565110"
click at [336, 392] on span "OK" at bounding box center [356, 396] width 55 height 31
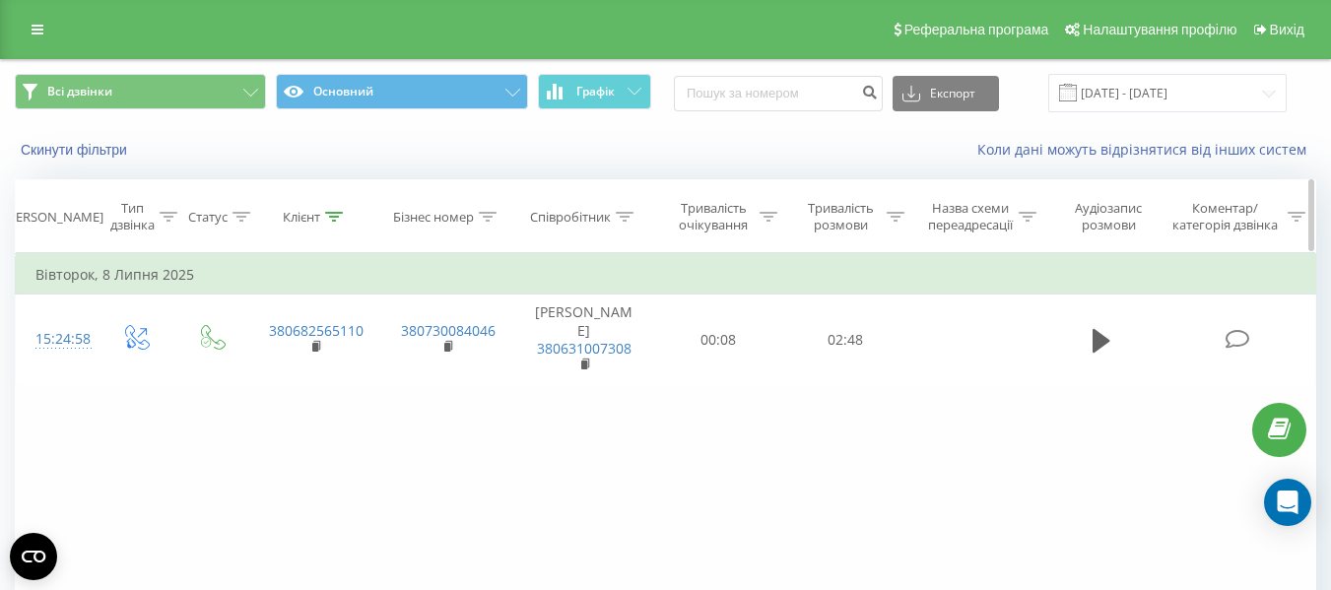
click at [316, 209] on div "Клієнт" at bounding box center [301, 217] width 37 height 17
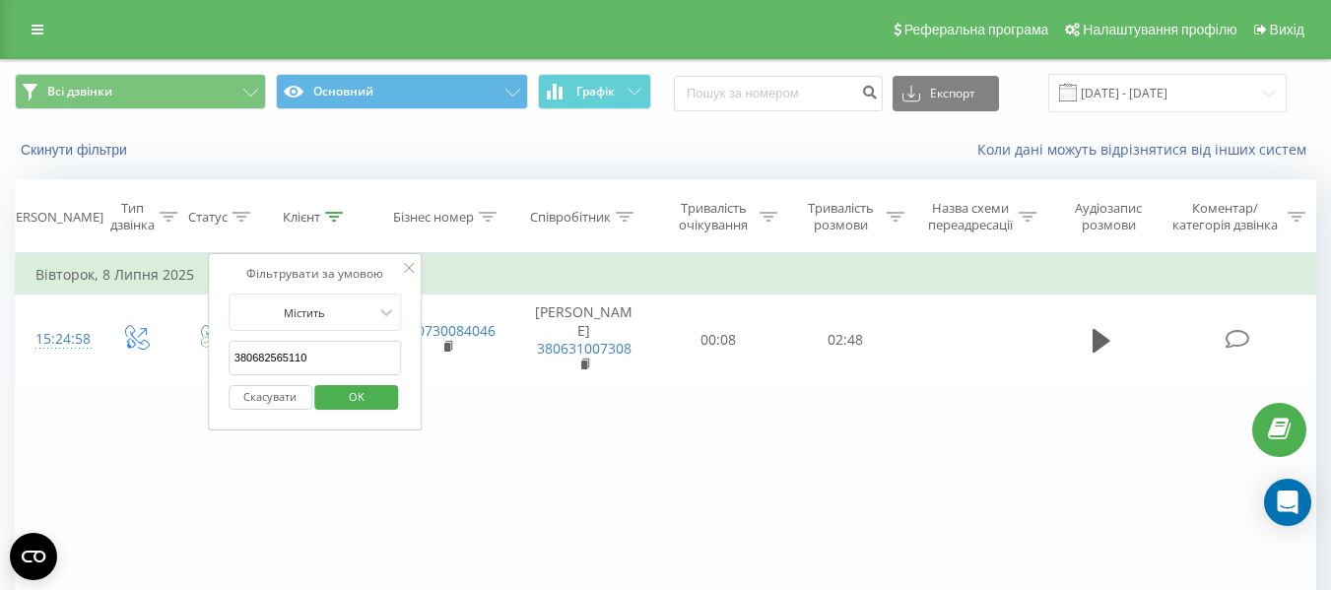
click at [334, 350] on input "380682565110" at bounding box center [315, 358] width 173 height 34
paste input "961971719"
type input "380961971719"
click at [361, 396] on span "OK" at bounding box center [356, 396] width 55 height 31
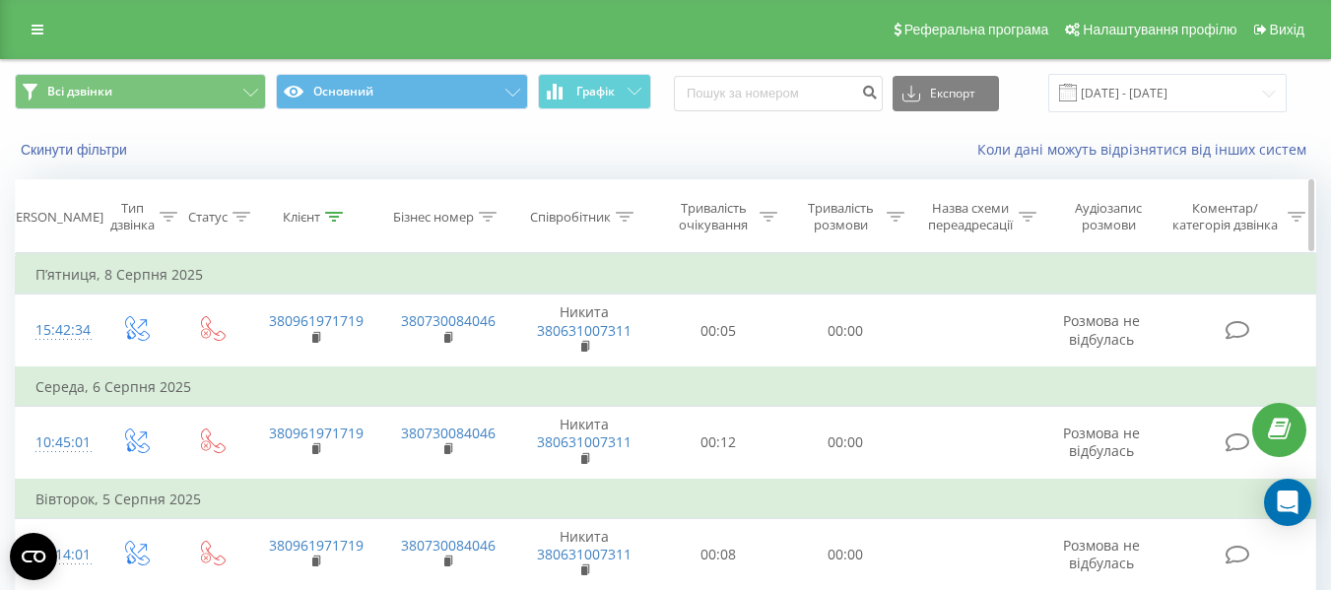
click at [326, 222] on div at bounding box center [334, 217] width 18 height 17
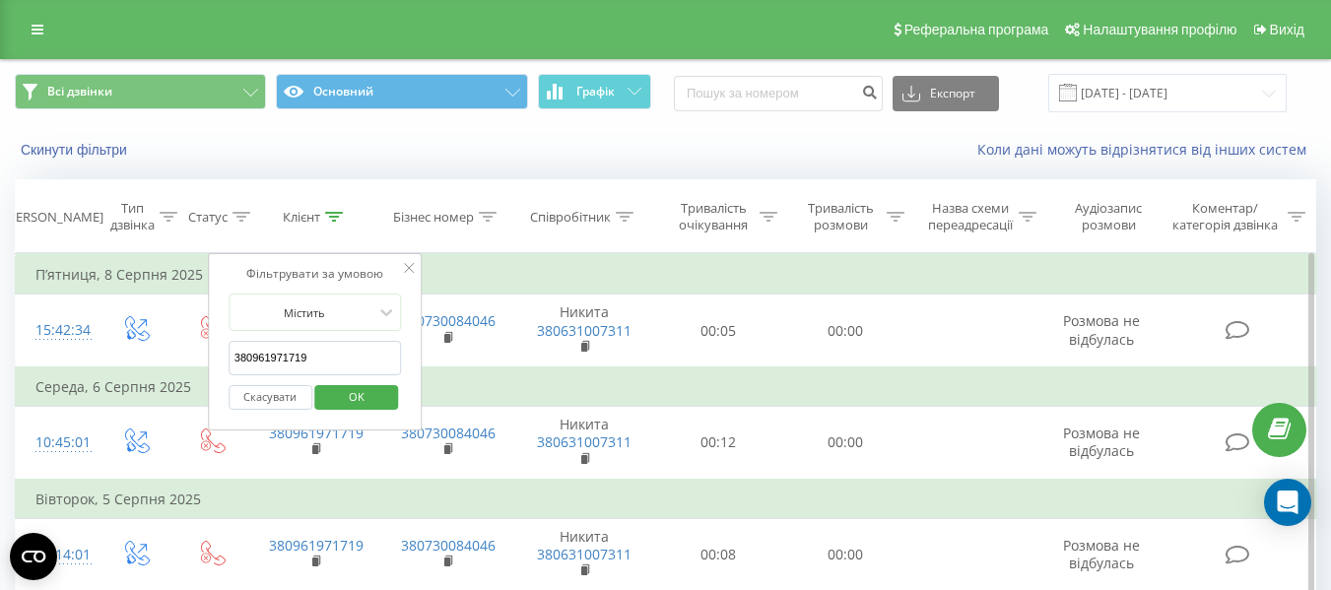
click at [318, 346] on input "380961971719" at bounding box center [315, 358] width 173 height 34
paste input "680020218"
click at [344, 401] on span "OK" at bounding box center [356, 396] width 55 height 31
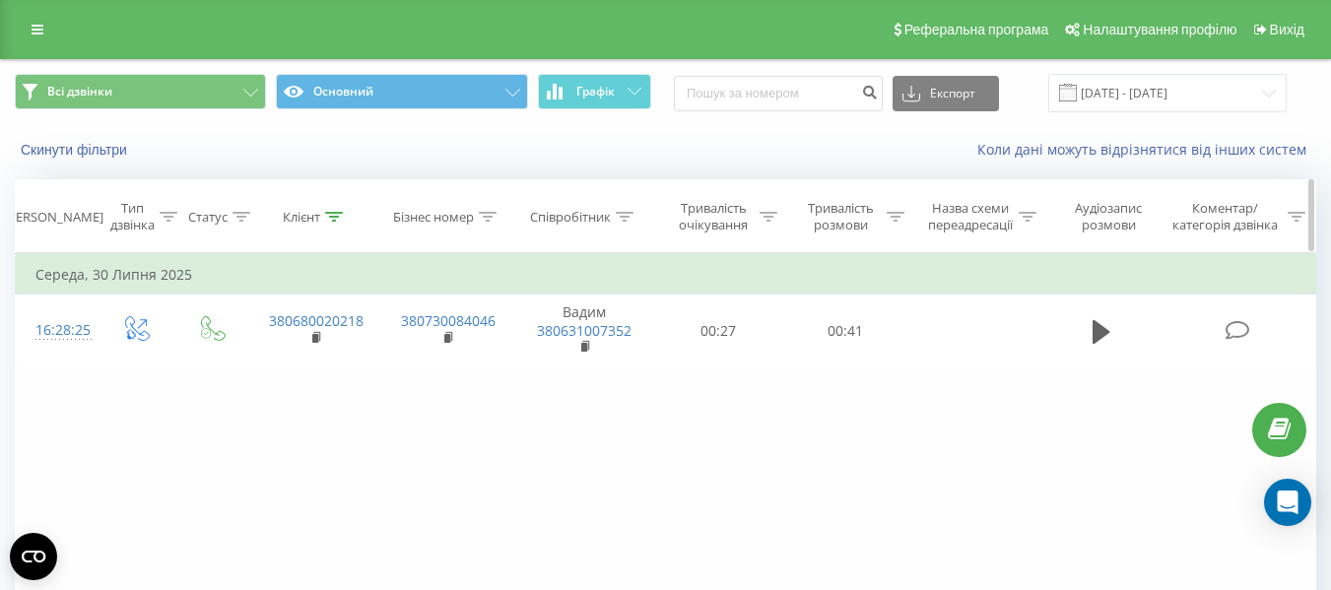
click at [336, 212] on icon at bounding box center [334, 217] width 18 height 10
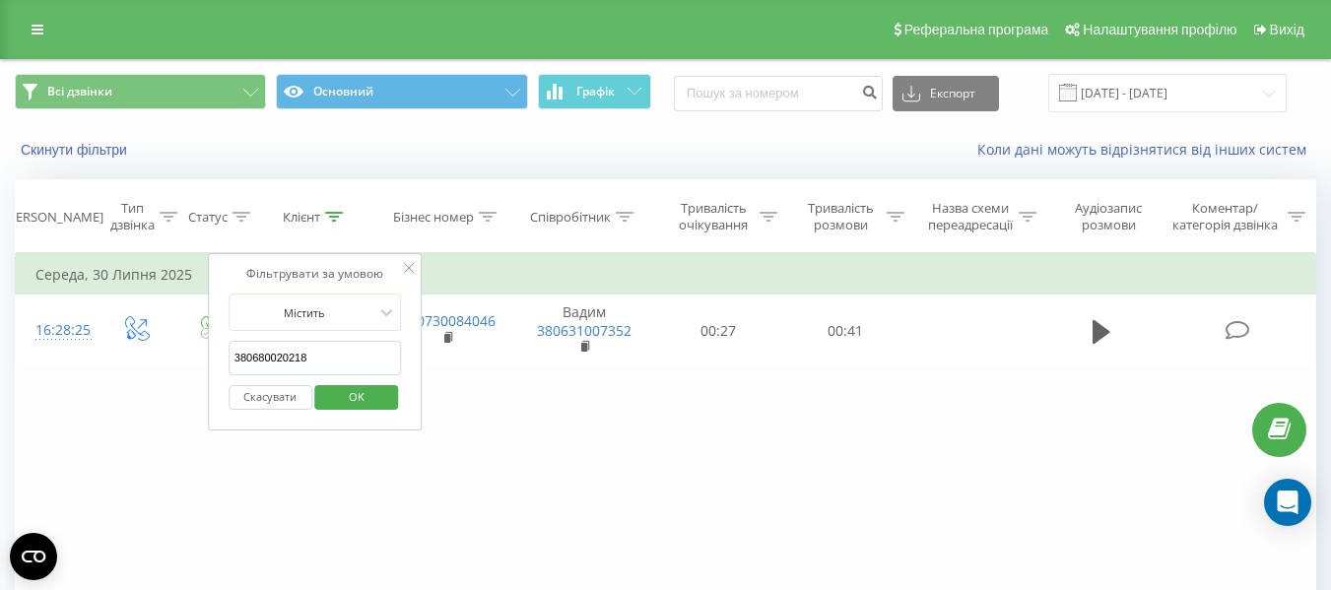
click at [332, 363] on input "380680020218" at bounding box center [315, 358] width 173 height 34
paste input "675561841"
click at [358, 394] on span "OK" at bounding box center [356, 396] width 55 height 31
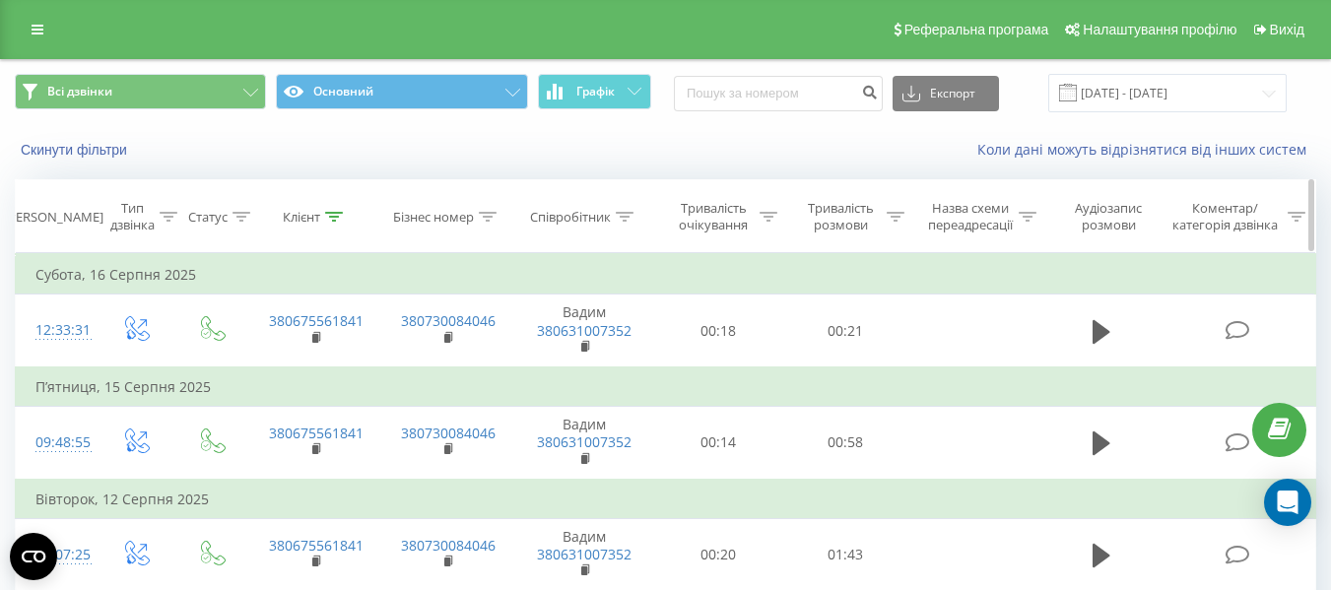
click at [333, 206] on th "Клієнт" at bounding box center [315, 216] width 132 height 73
click at [320, 221] on div "Клієнт" at bounding box center [301, 217] width 37 height 17
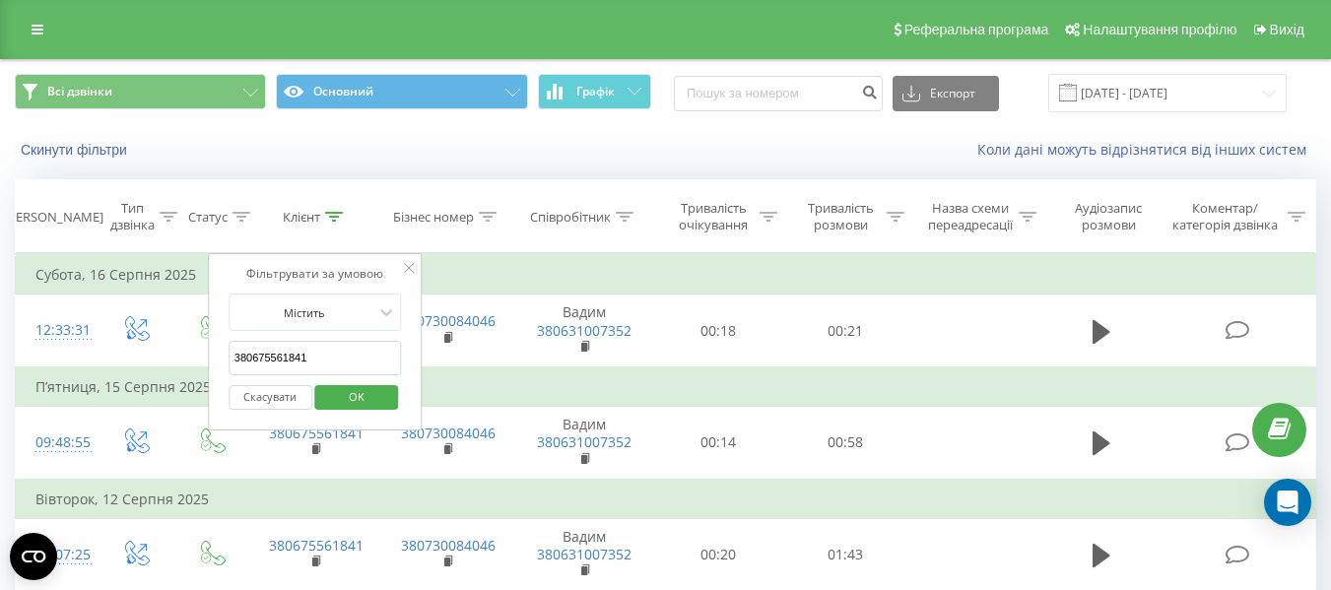
click at [336, 358] on input "380675561841" at bounding box center [315, 358] width 173 height 34
paste input "688708035"
click at [349, 396] on span "OK" at bounding box center [356, 396] width 55 height 31
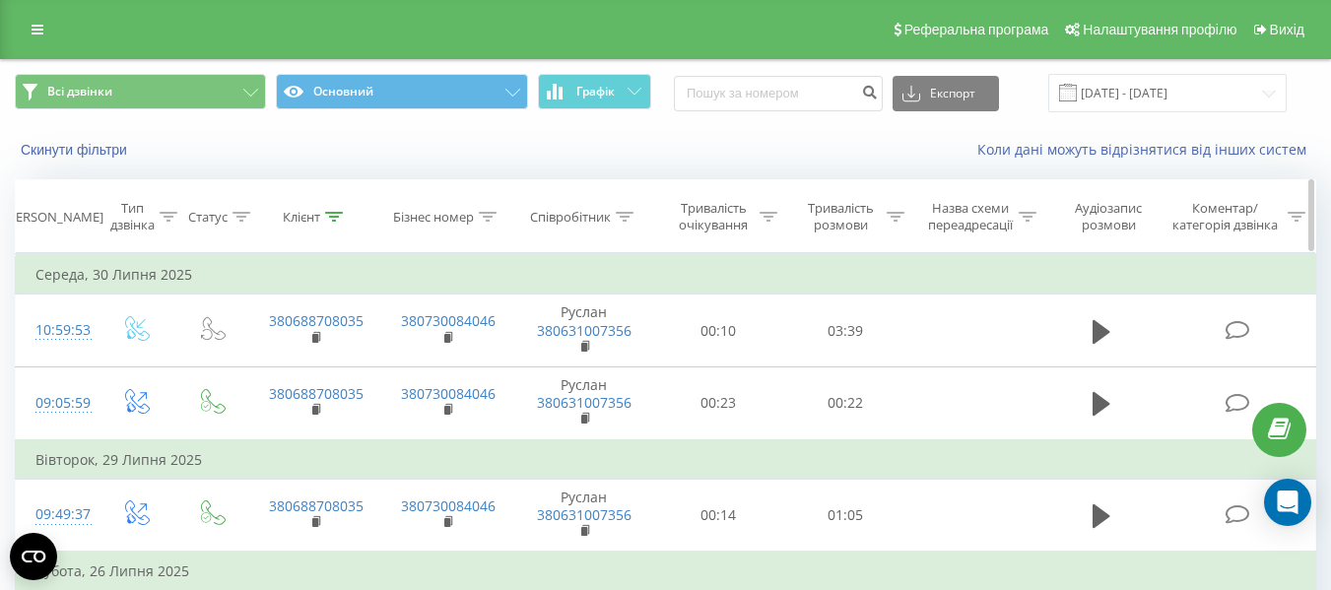
click at [340, 214] on icon at bounding box center [334, 217] width 18 height 10
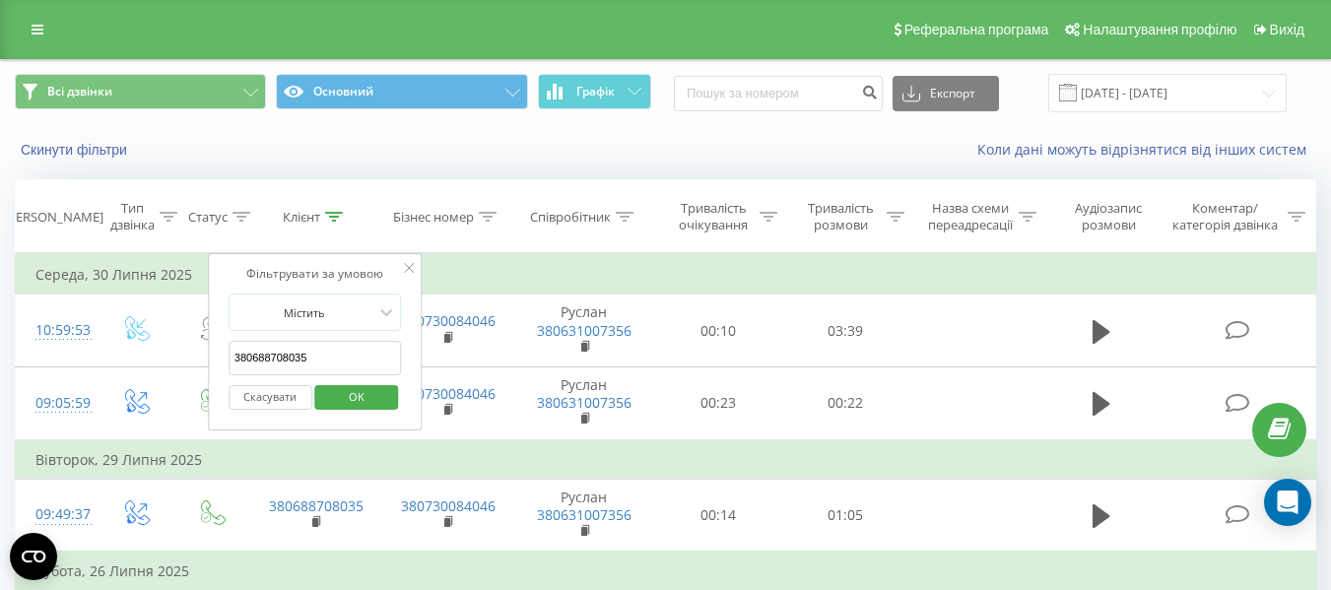
click at [344, 349] on input "380688708035" at bounding box center [315, 358] width 173 height 34
paste input "958695854"
click at [358, 399] on span "OK" at bounding box center [356, 396] width 55 height 31
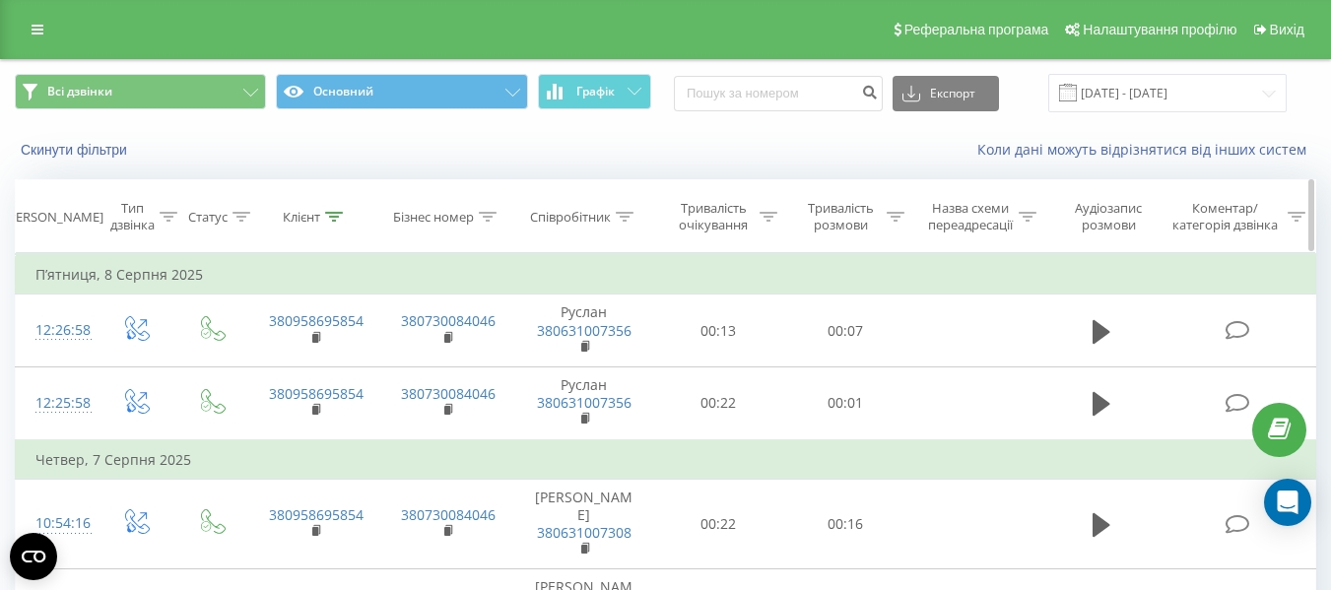
click at [328, 230] on th "Клієнт" at bounding box center [315, 216] width 132 height 73
click at [316, 209] on div "Клієнт" at bounding box center [301, 217] width 37 height 17
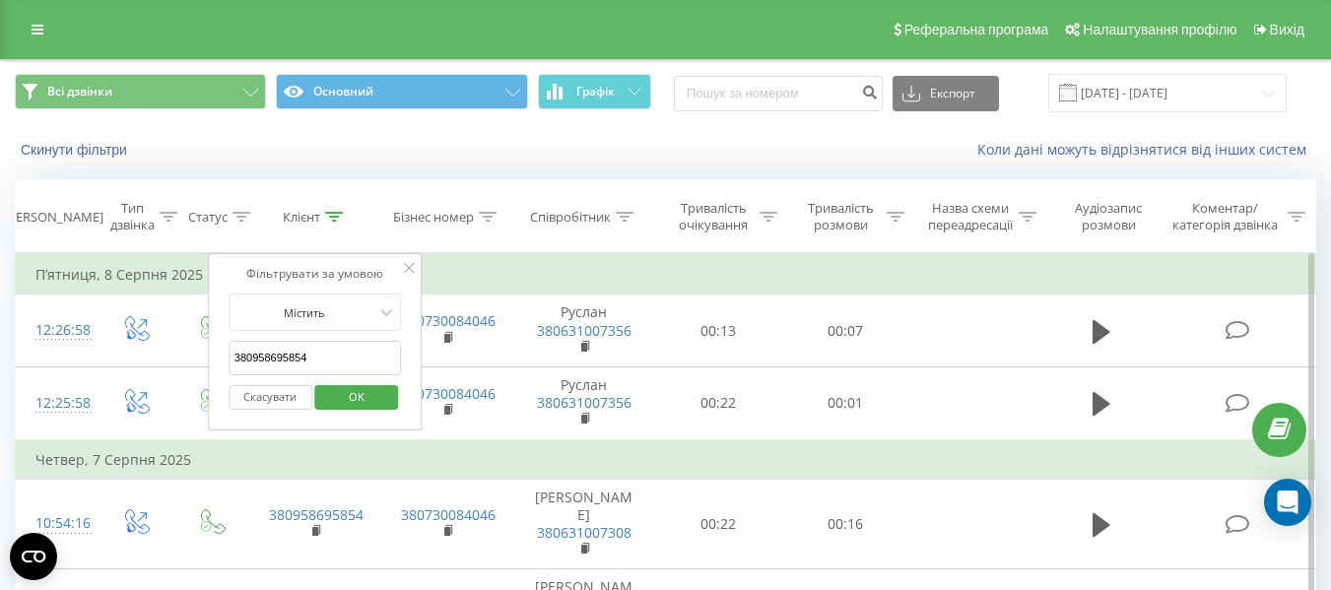
click at [344, 348] on input "380958695854" at bounding box center [315, 358] width 173 height 34
paste input "986247240"
click at [368, 401] on span "OK" at bounding box center [356, 396] width 55 height 31
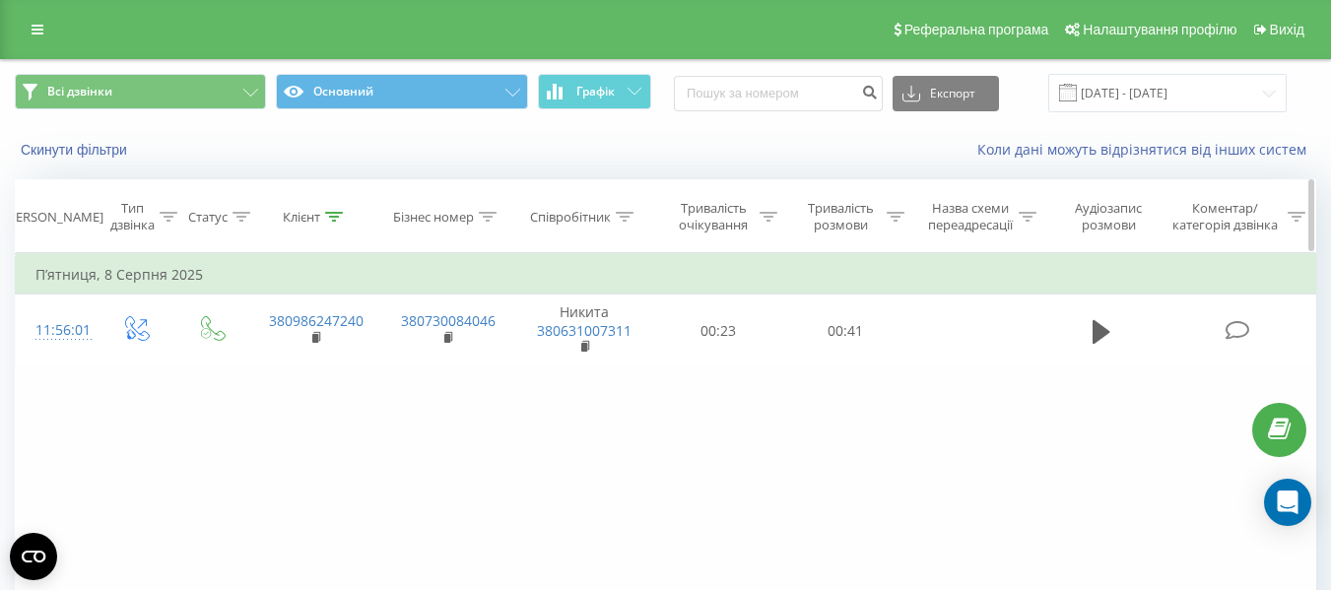
click at [345, 216] on div "Клієнт" at bounding box center [315, 217] width 132 height 17
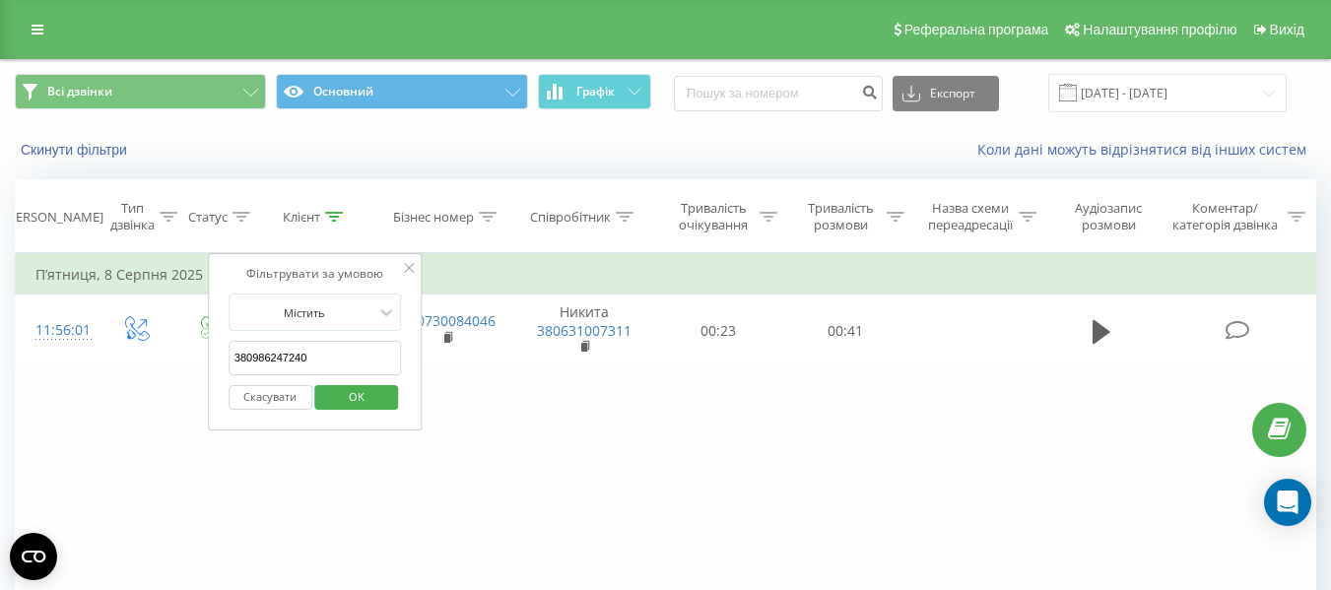
click at [343, 348] on input "380986247240" at bounding box center [315, 358] width 173 height 34
paste input "961616329"
click at [368, 397] on span "OK" at bounding box center [356, 396] width 55 height 31
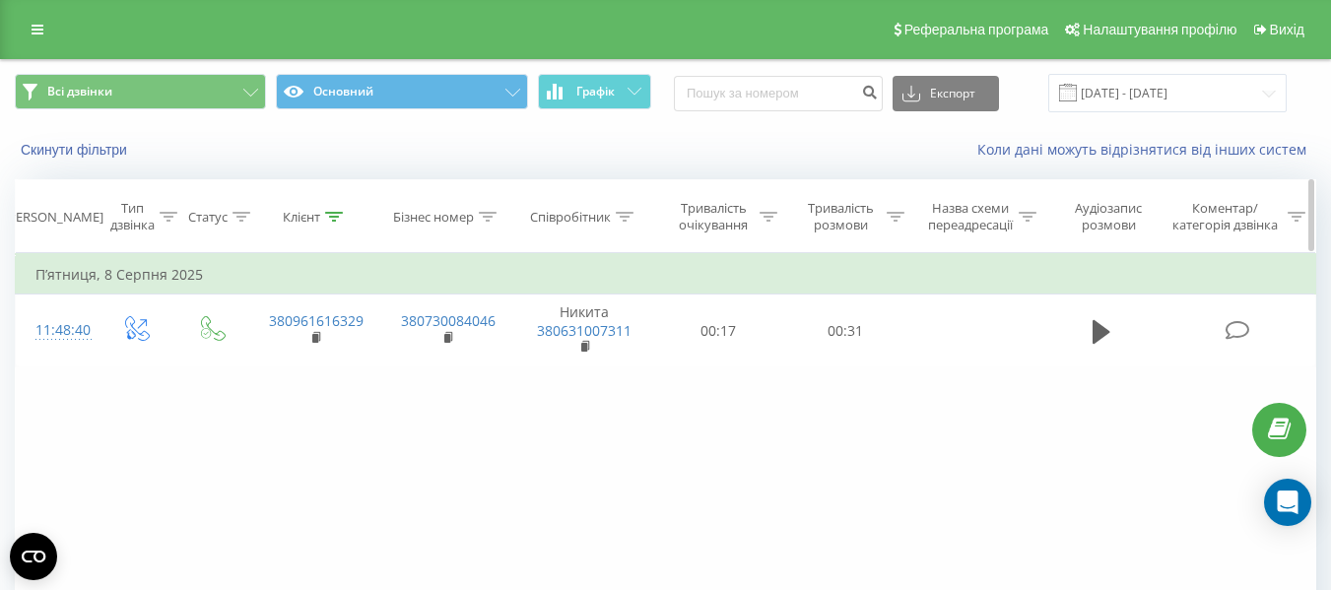
click at [325, 217] on icon at bounding box center [334, 217] width 18 height 10
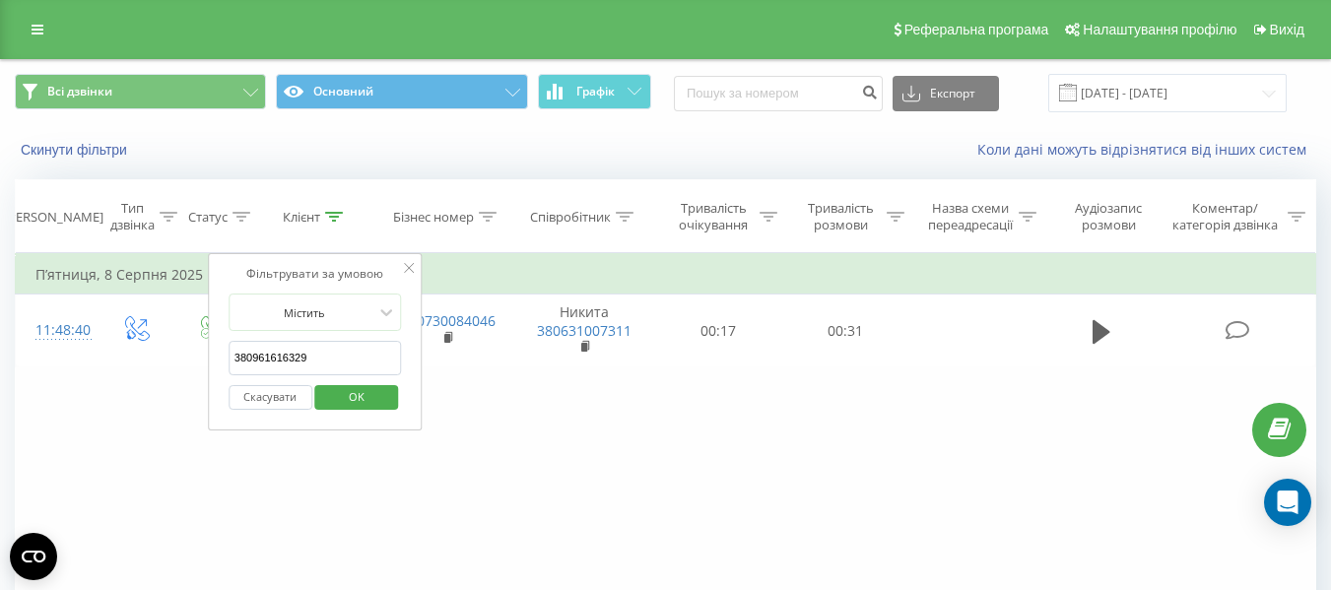
click at [346, 358] on input "380961616329" at bounding box center [315, 358] width 173 height 34
paste input "972632650"
click at [373, 405] on span "OK" at bounding box center [356, 396] width 55 height 31
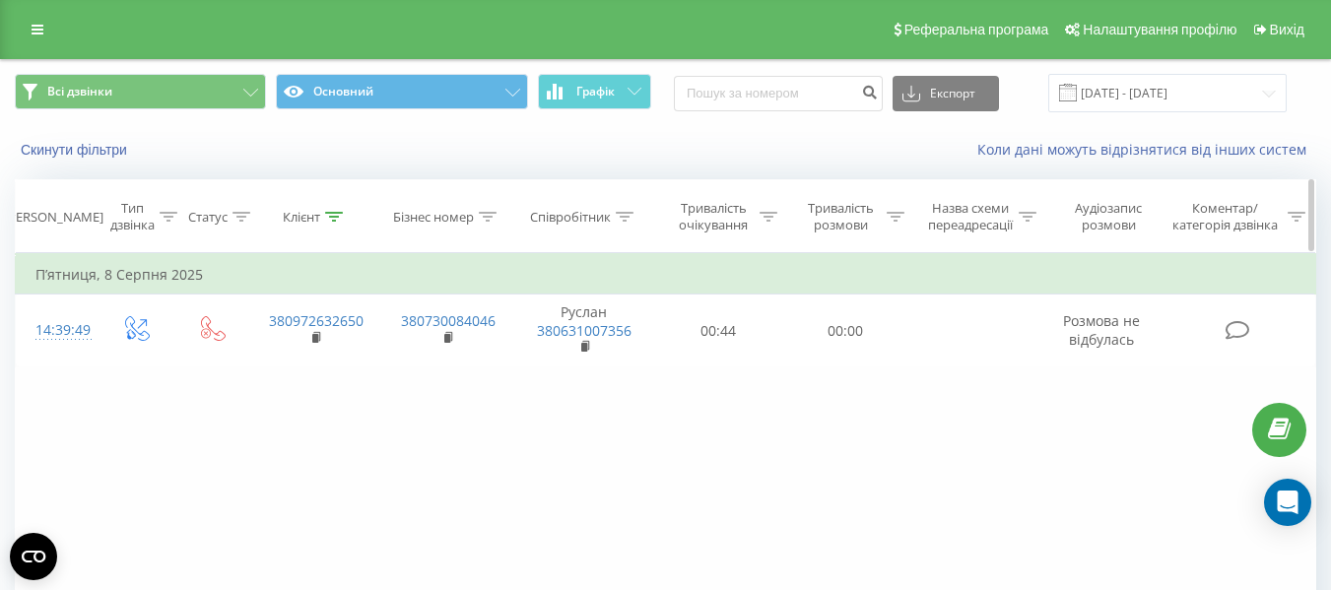
click at [338, 212] on icon at bounding box center [334, 217] width 18 height 10
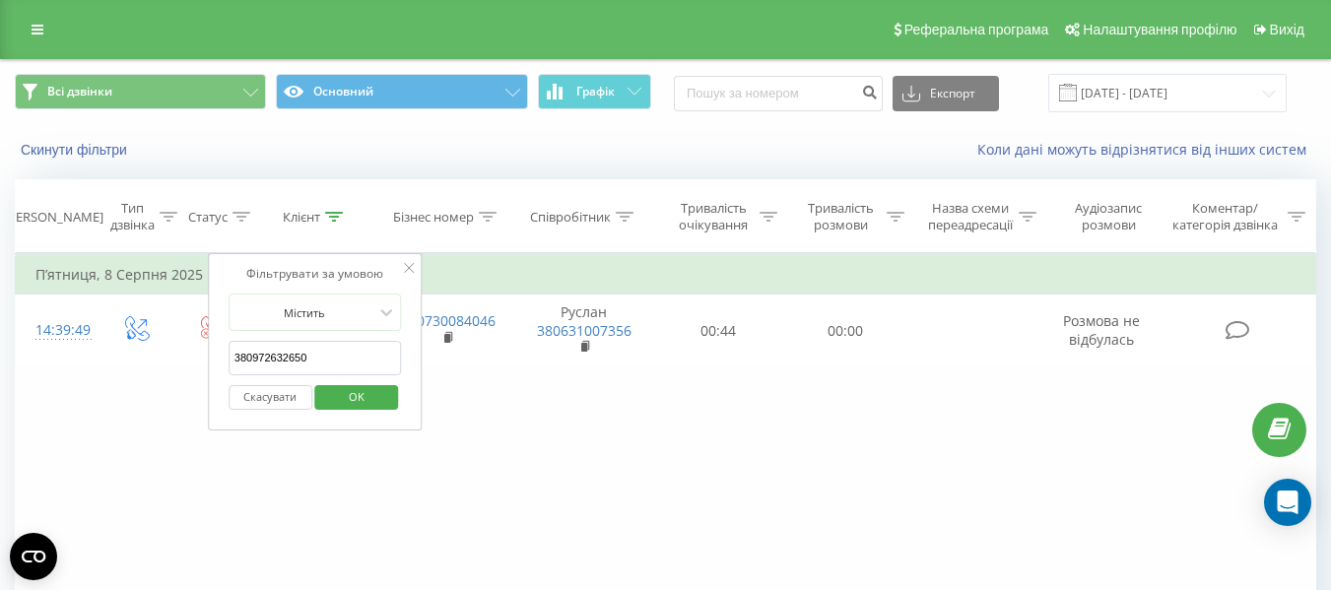
click at [317, 356] on input "380972632650" at bounding box center [315, 358] width 173 height 34
paste input "980229172"
click at [352, 395] on span "OK" at bounding box center [356, 396] width 55 height 31
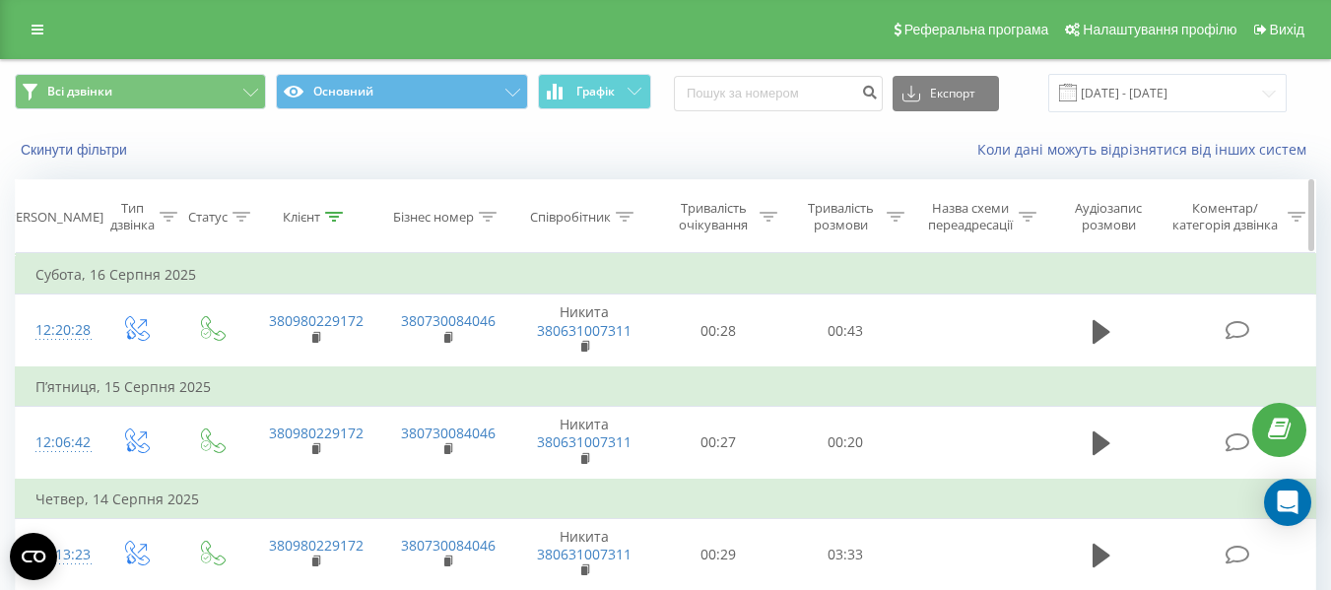
click at [322, 213] on div "Клієнт" at bounding box center [313, 217] width 60 height 17
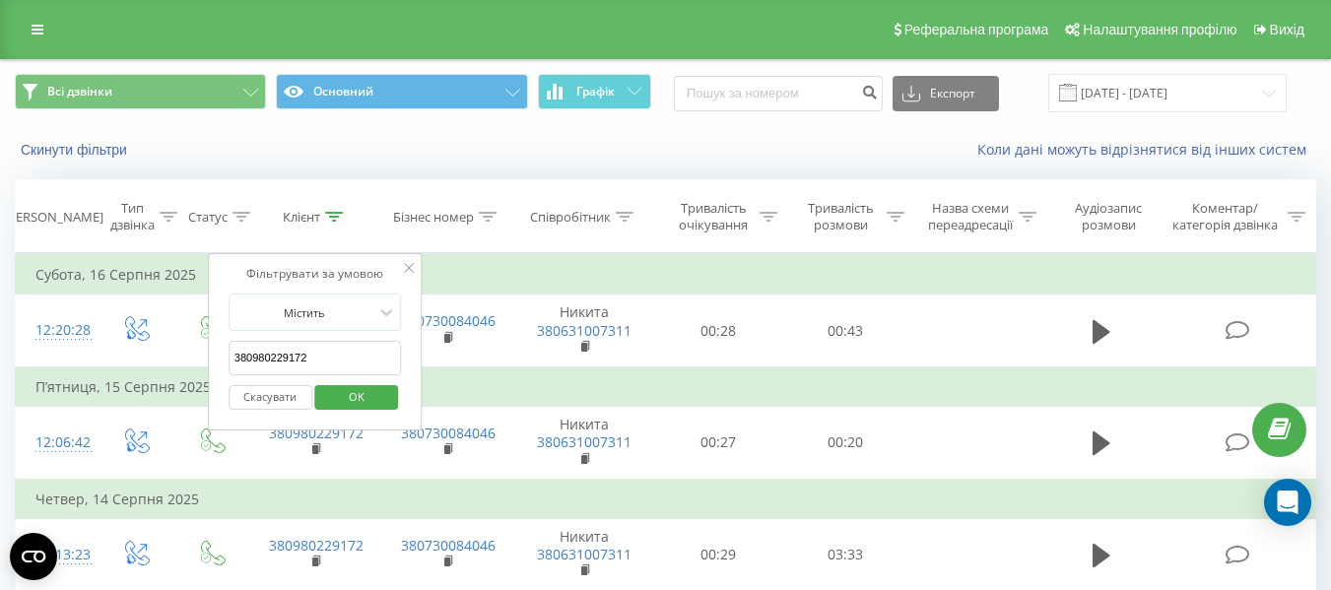
click at [350, 355] on input "380980229172" at bounding box center [315, 358] width 173 height 34
paste input "509905928"
click at [369, 402] on span "OK" at bounding box center [356, 396] width 55 height 31
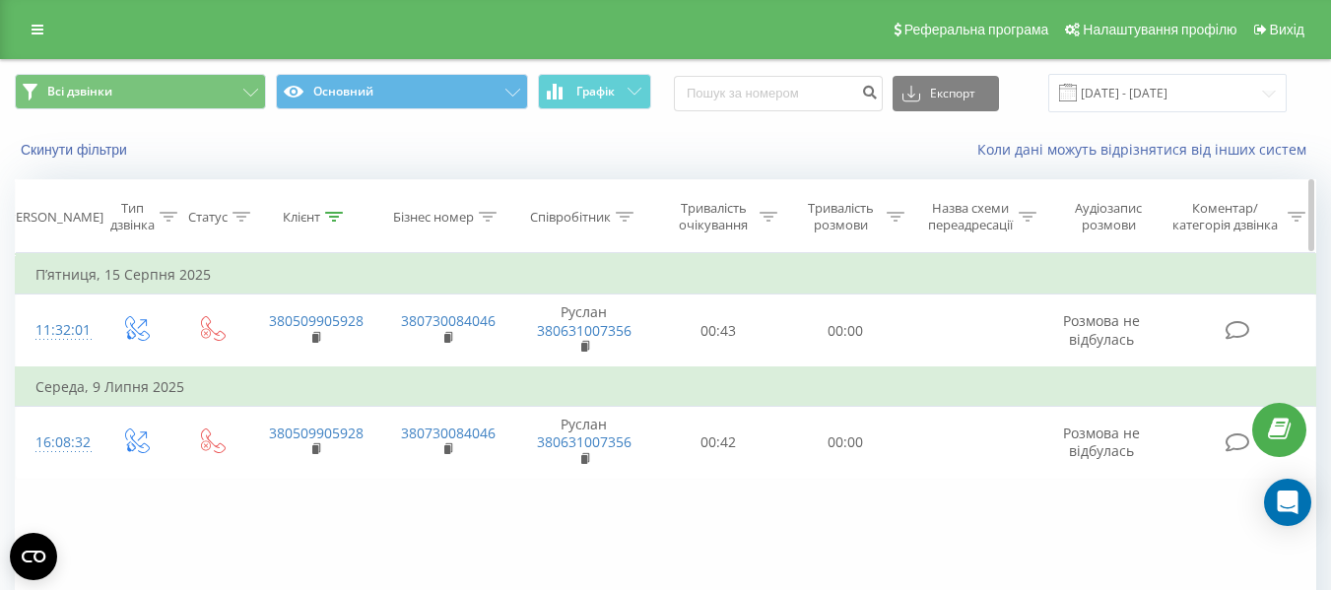
click at [334, 219] on icon at bounding box center [334, 217] width 18 height 10
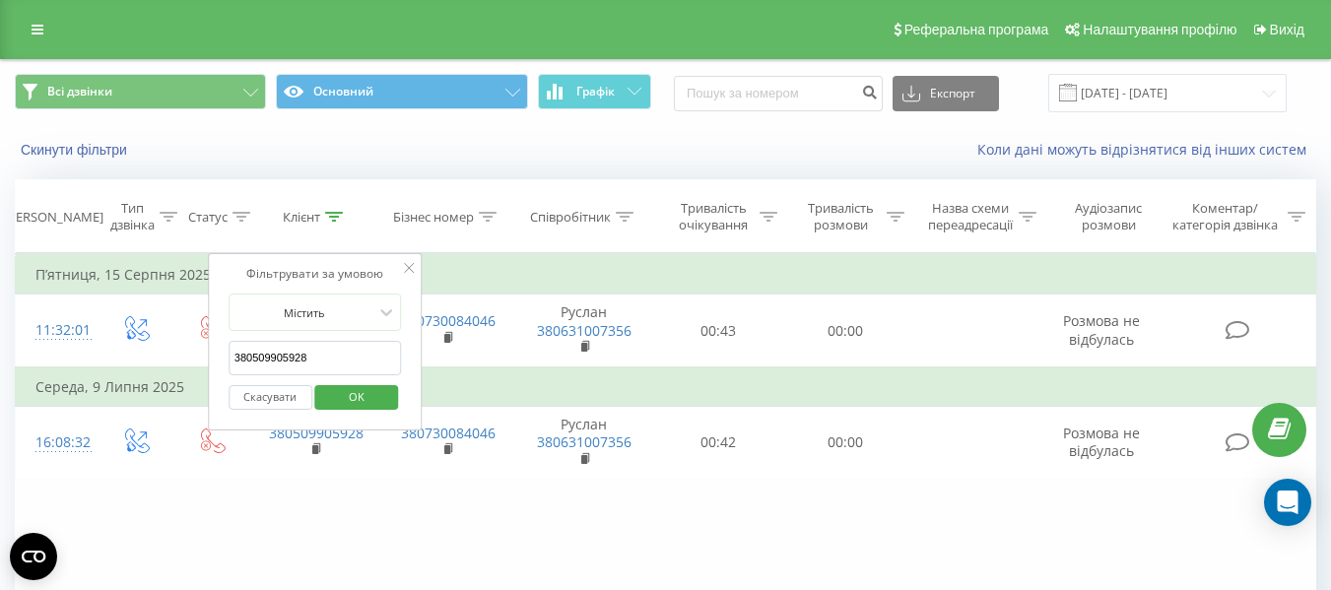
click at [341, 356] on input "380509905928" at bounding box center [315, 358] width 173 height 34
paste input "668530215"
click at [357, 410] on span "OK" at bounding box center [356, 396] width 55 height 31
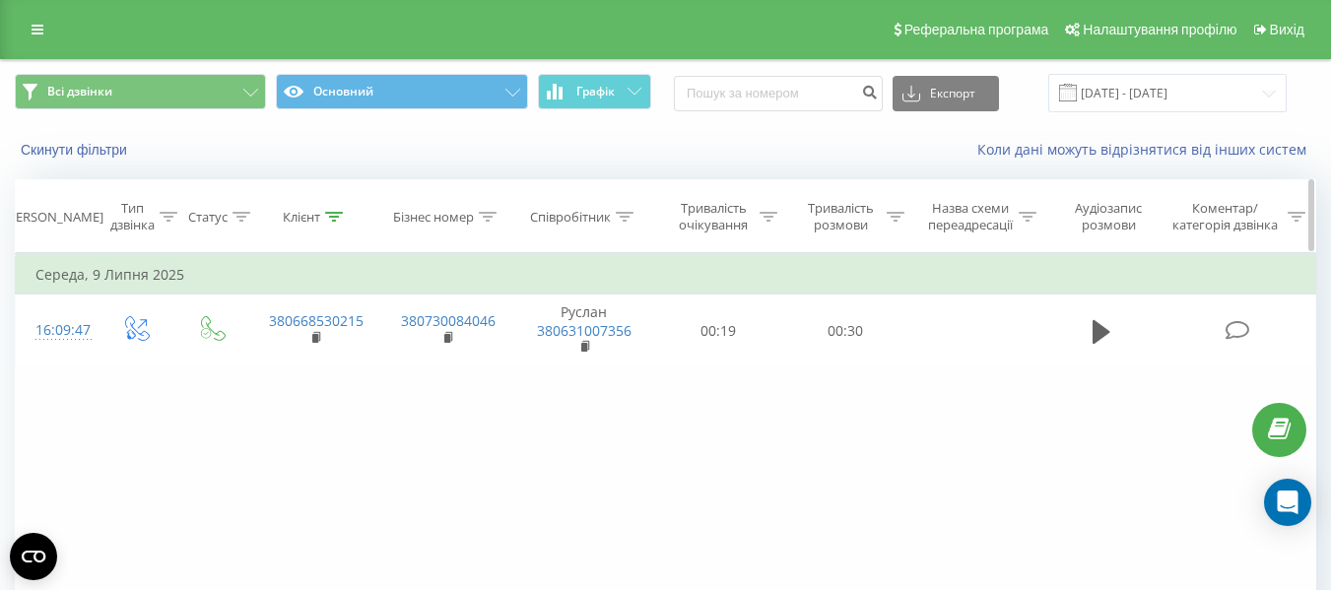
click at [344, 214] on div "Клієнт" at bounding box center [315, 217] width 132 height 17
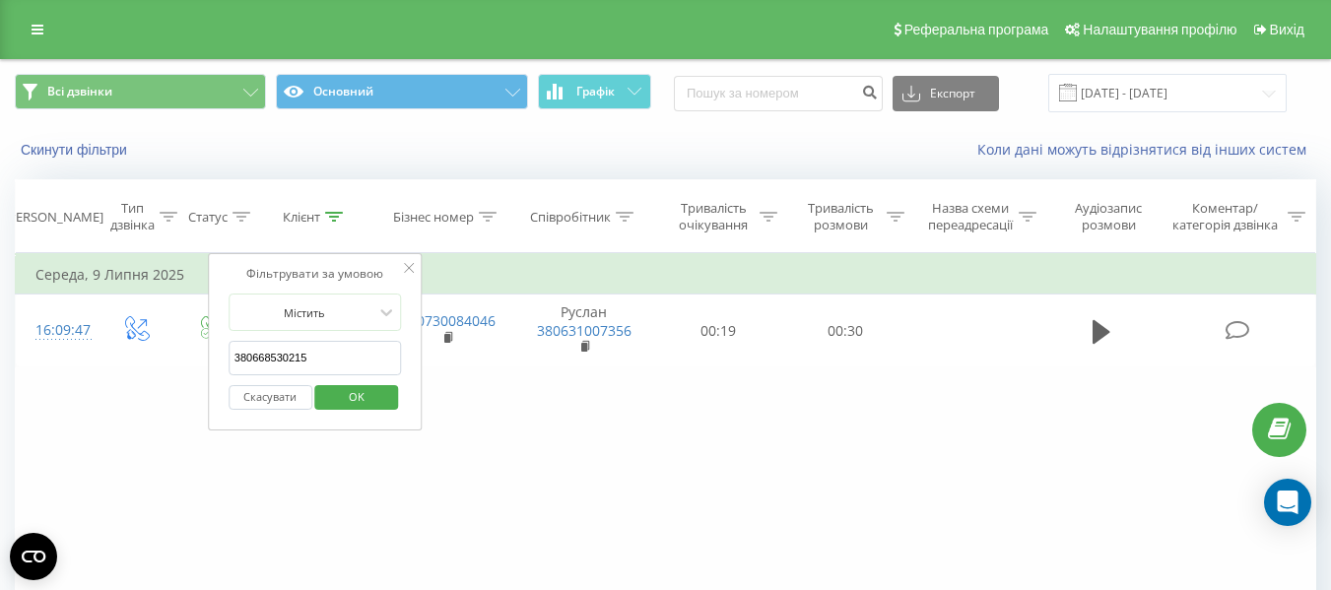
click at [343, 364] on input "380668530215" at bounding box center [315, 358] width 173 height 34
paste input "678794468"
click at [355, 396] on span "OK" at bounding box center [356, 396] width 55 height 31
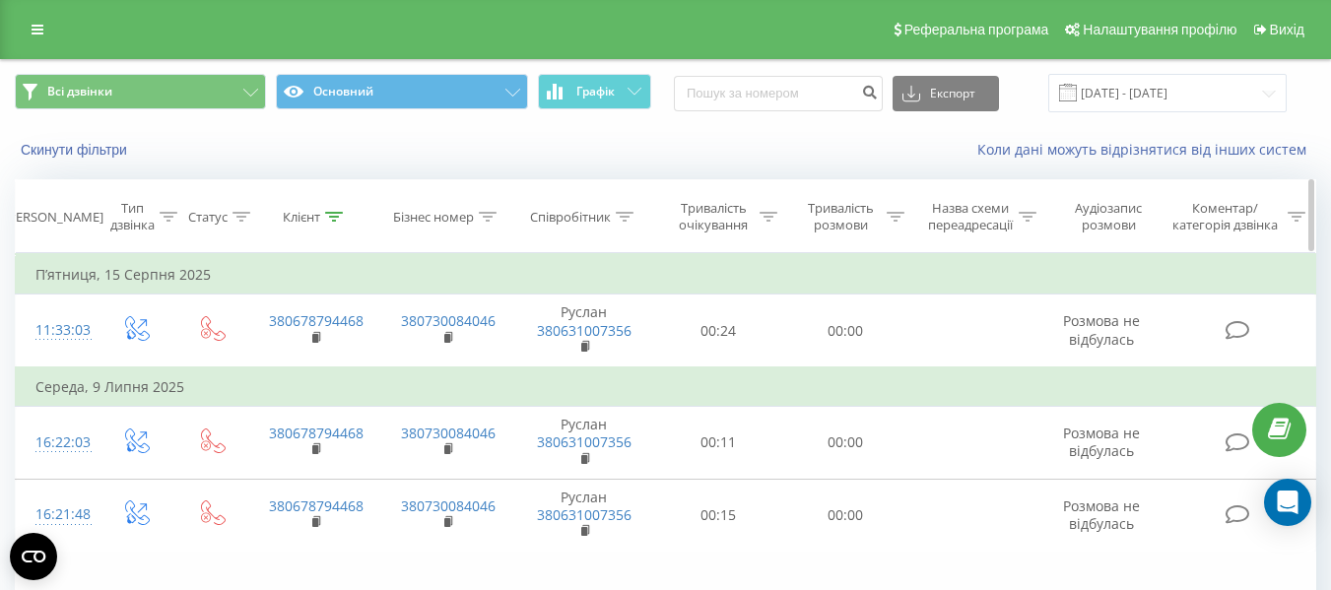
click at [331, 212] on icon at bounding box center [334, 217] width 18 height 10
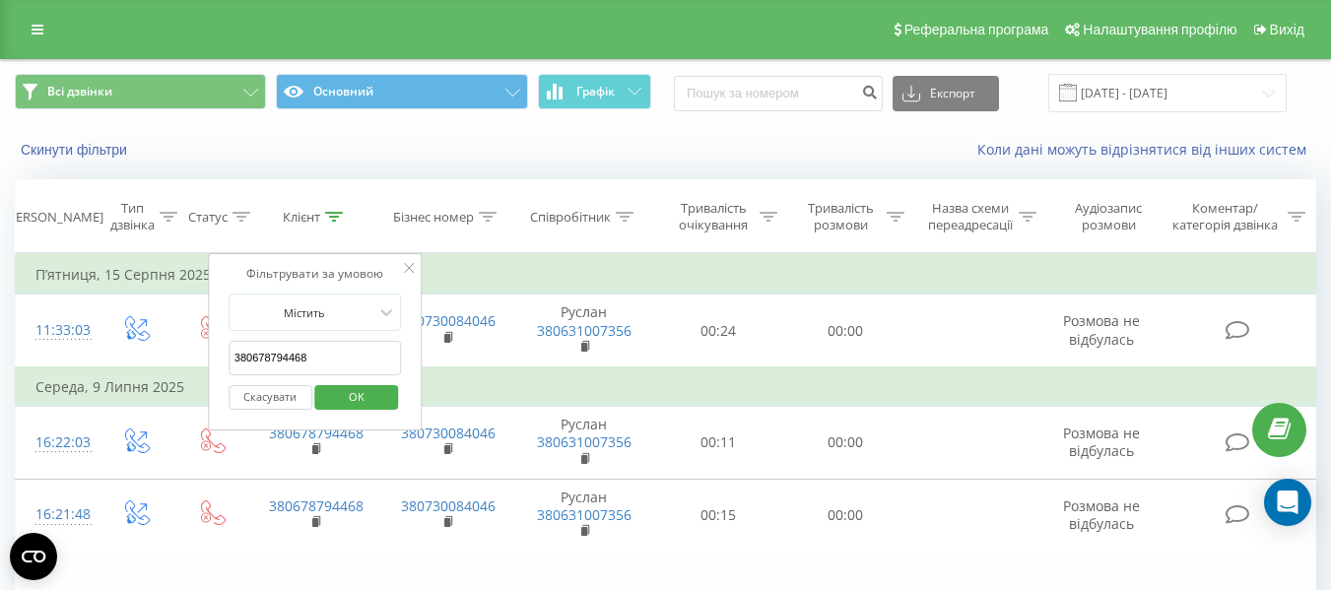
click at [360, 355] on input "380678794468" at bounding box center [315, 358] width 173 height 34
paste input "636787322"
click at [357, 393] on span "OK" at bounding box center [356, 396] width 55 height 31
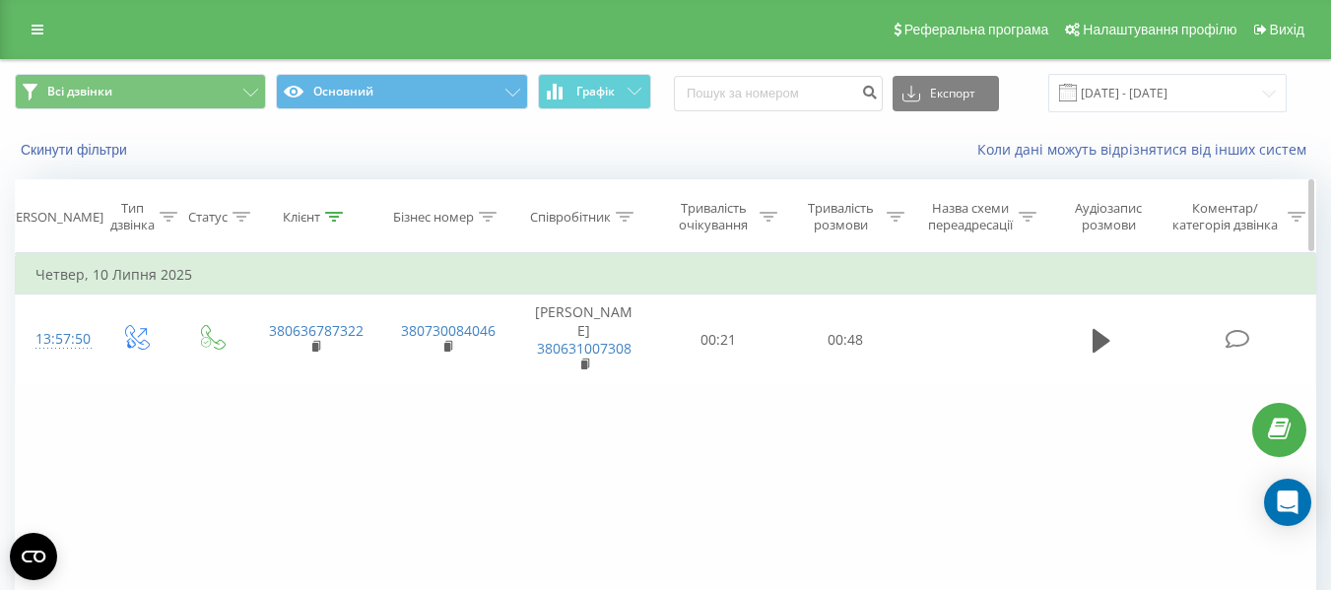
click at [322, 226] on th "Клієнт" at bounding box center [315, 216] width 132 height 73
click at [328, 225] on div at bounding box center [334, 217] width 18 height 17
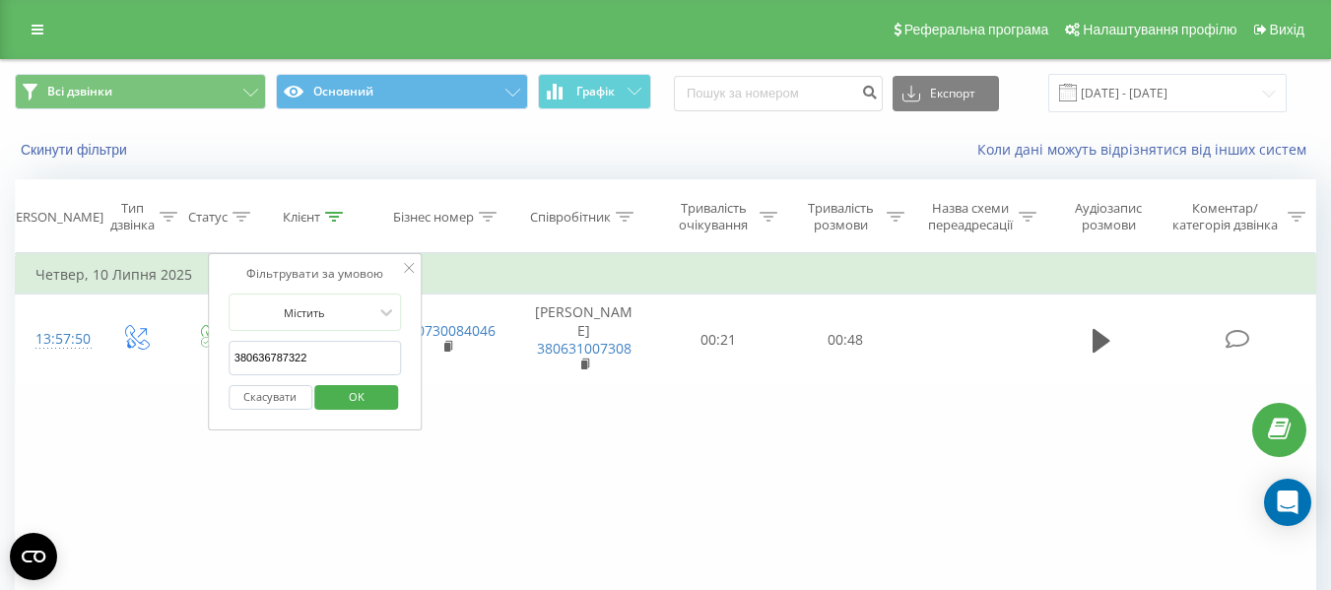
click at [366, 354] on input "380636787322" at bounding box center [315, 358] width 173 height 34
paste input "509884676"
click at [391, 393] on button "OK" at bounding box center [357, 397] width 84 height 25
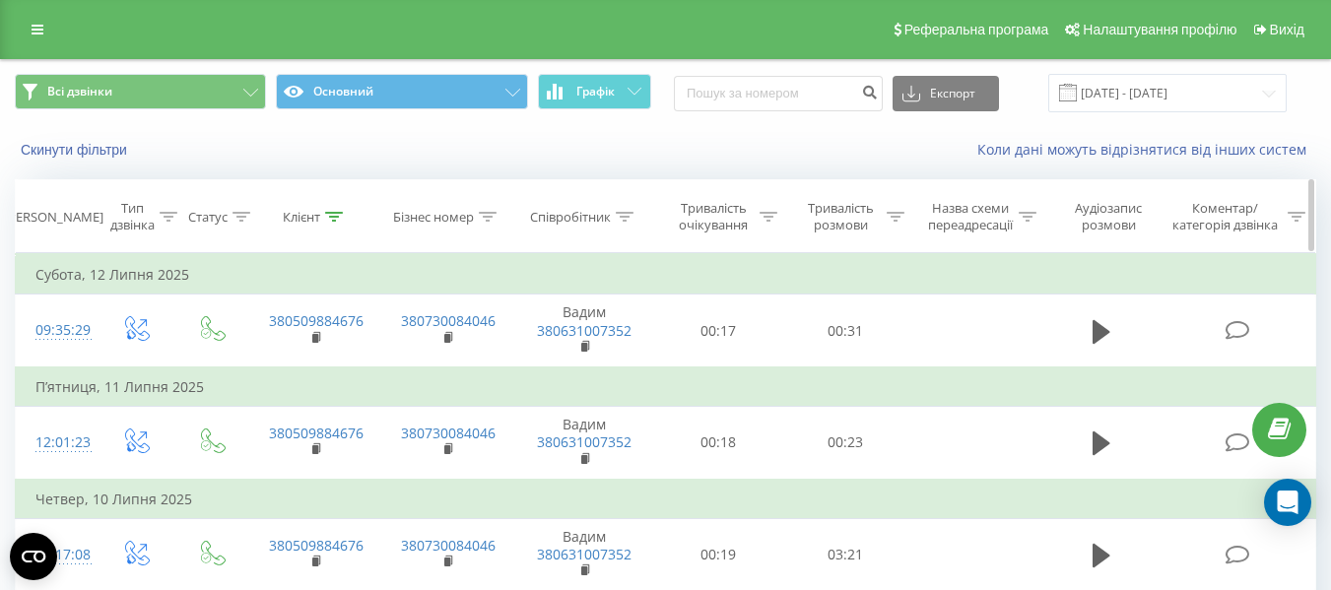
click at [344, 216] on div "Клієнт" at bounding box center [315, 217] width 132 height 17
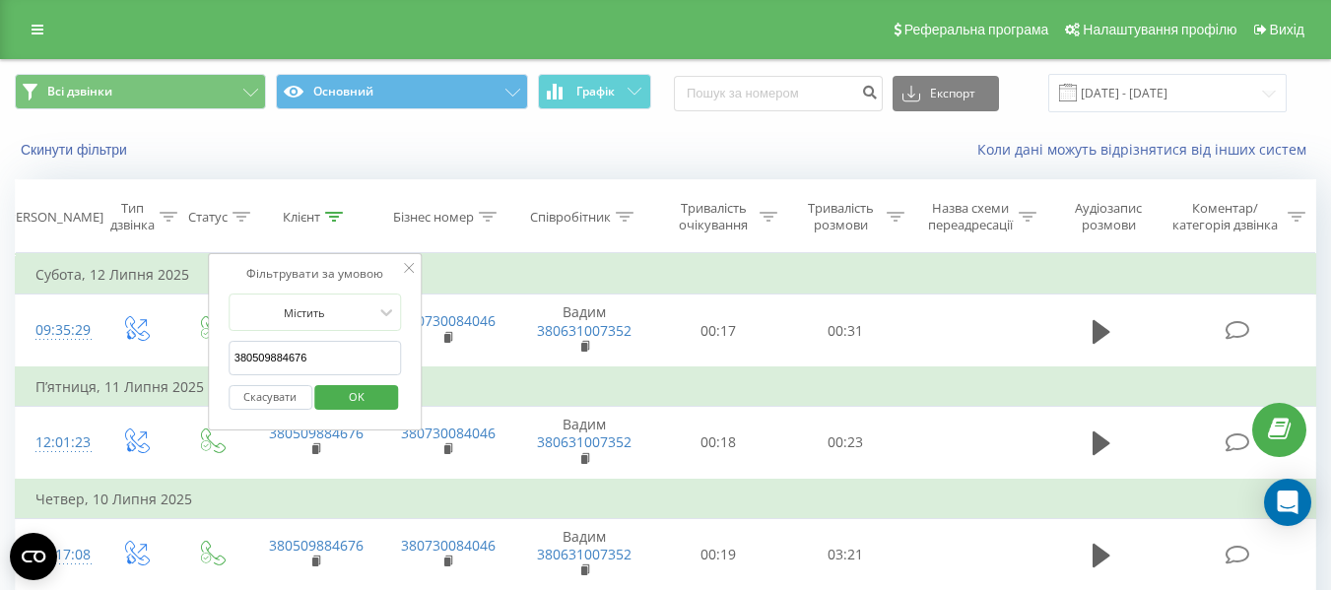
click at [315, 354] on input "380509884676" at bounding box center [315, 358] width 173 height 34
paste input "938009246"
click at [359, 400] on span "OK" at bounding box center [356, 396] width 55 height 31
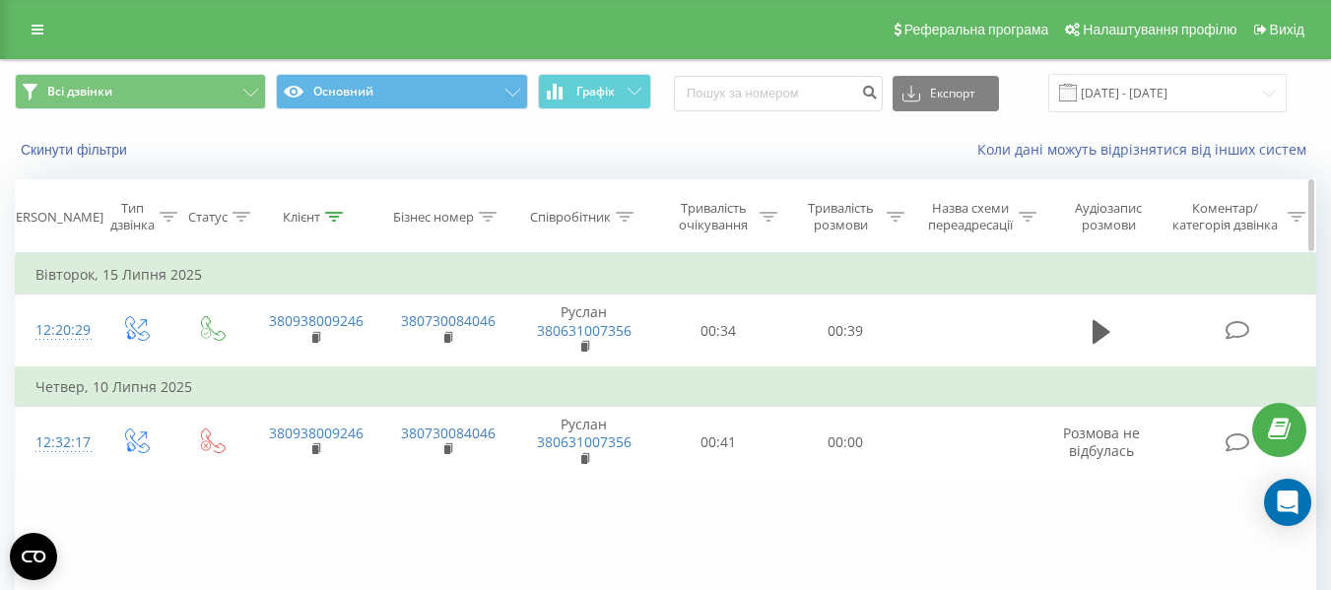
drag, startPoint x: 325, startPoint y: 221, endPoint x: 336, endPoint y: 234, distance: 16.8
click at [325, 221] on icon at bounding box center [334, 217] width 18 height 10
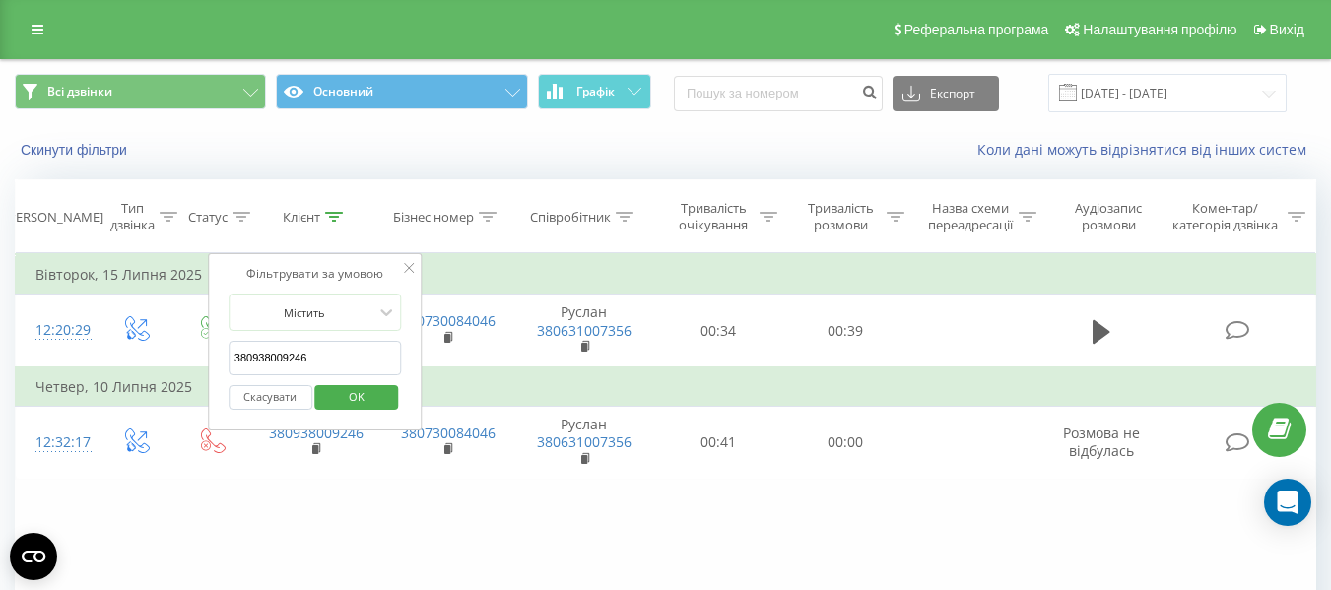
click at [344, 350] on input "380938009246" at bounding box center [315, 358] width 173 height 34
paste input "677834032"
type input "380677834032"
click at [369, 401] on span "OK" at bounding box center [356, 396] width 55 height 31
